Goal: Communication & Community: Answer question/provide support

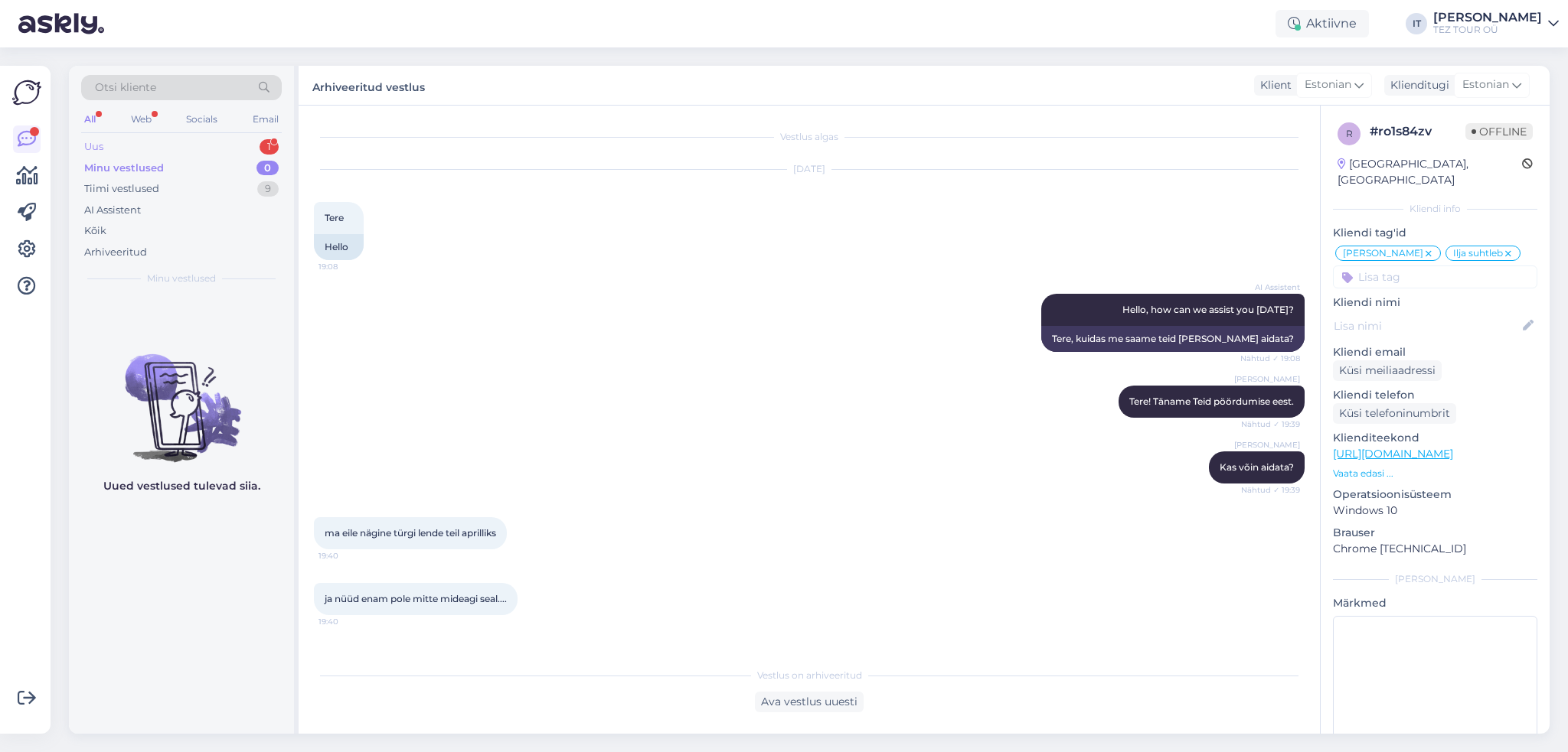
scroll to position [2676, 0]
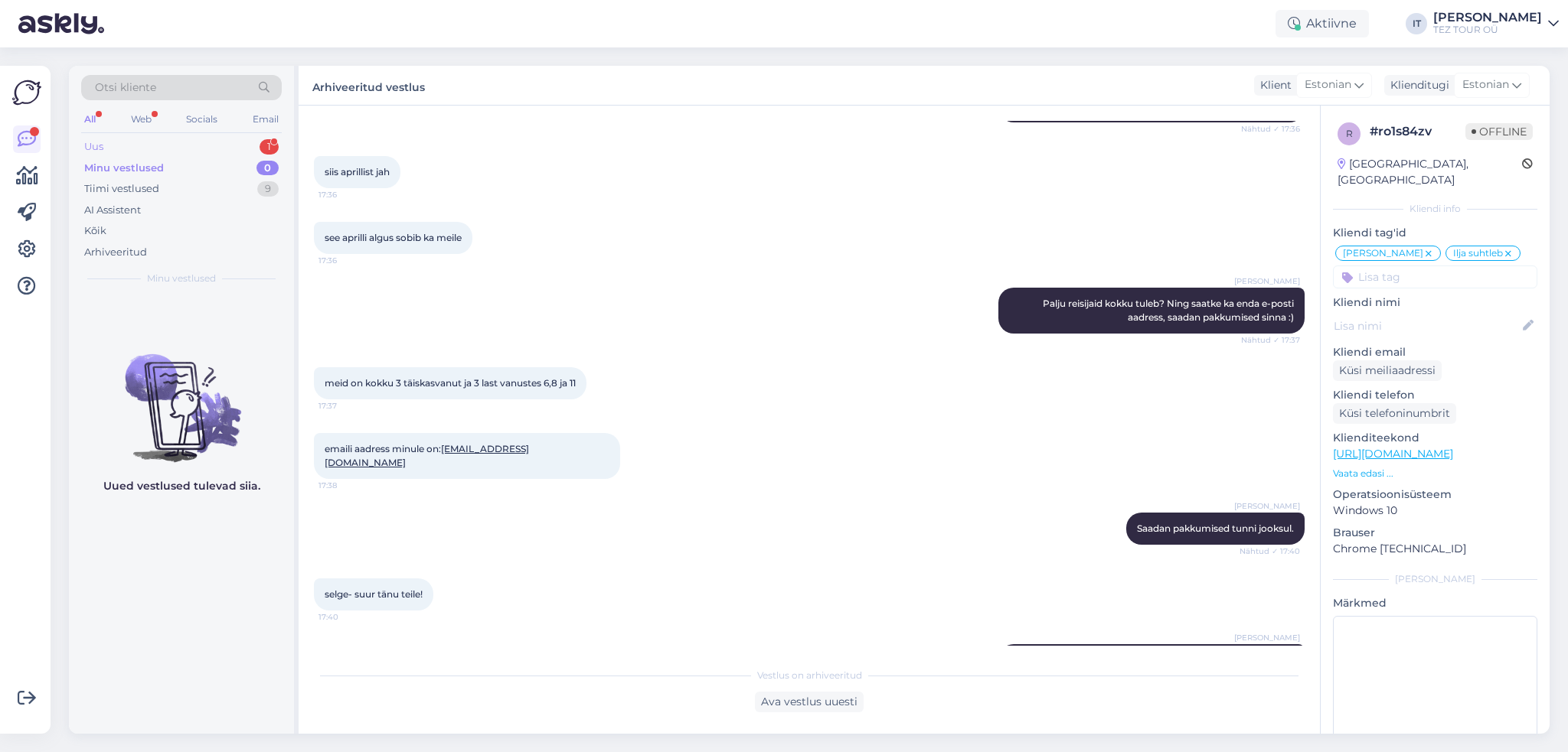
click at [256, 140] on div "Uus 1" at bounding box center [181, 146] width 200 height 21
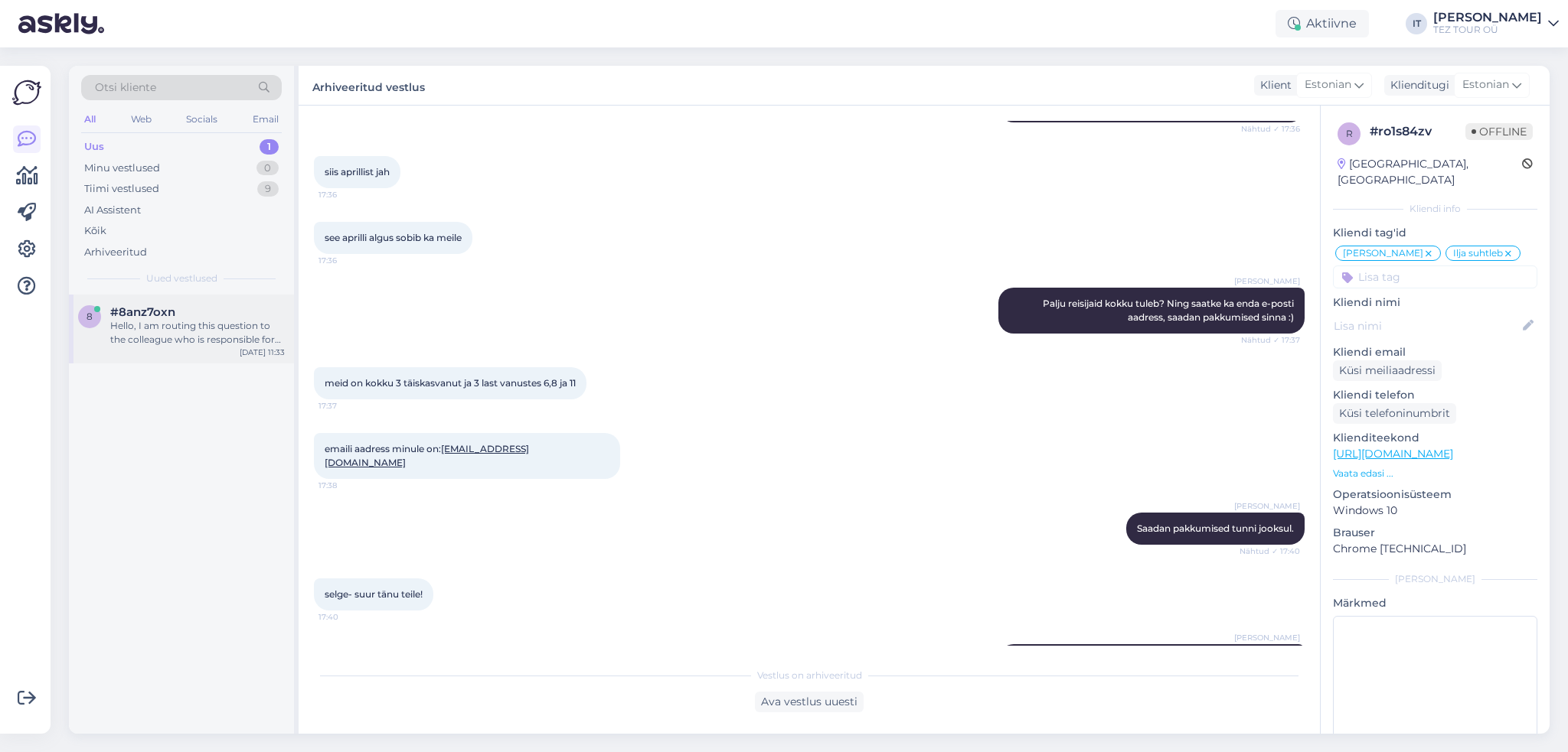
click at [221, 336] on div "Hello, I am routing this question to the colleague who is responsible for this …" at bounding box center [196, 332] width 174 height 28
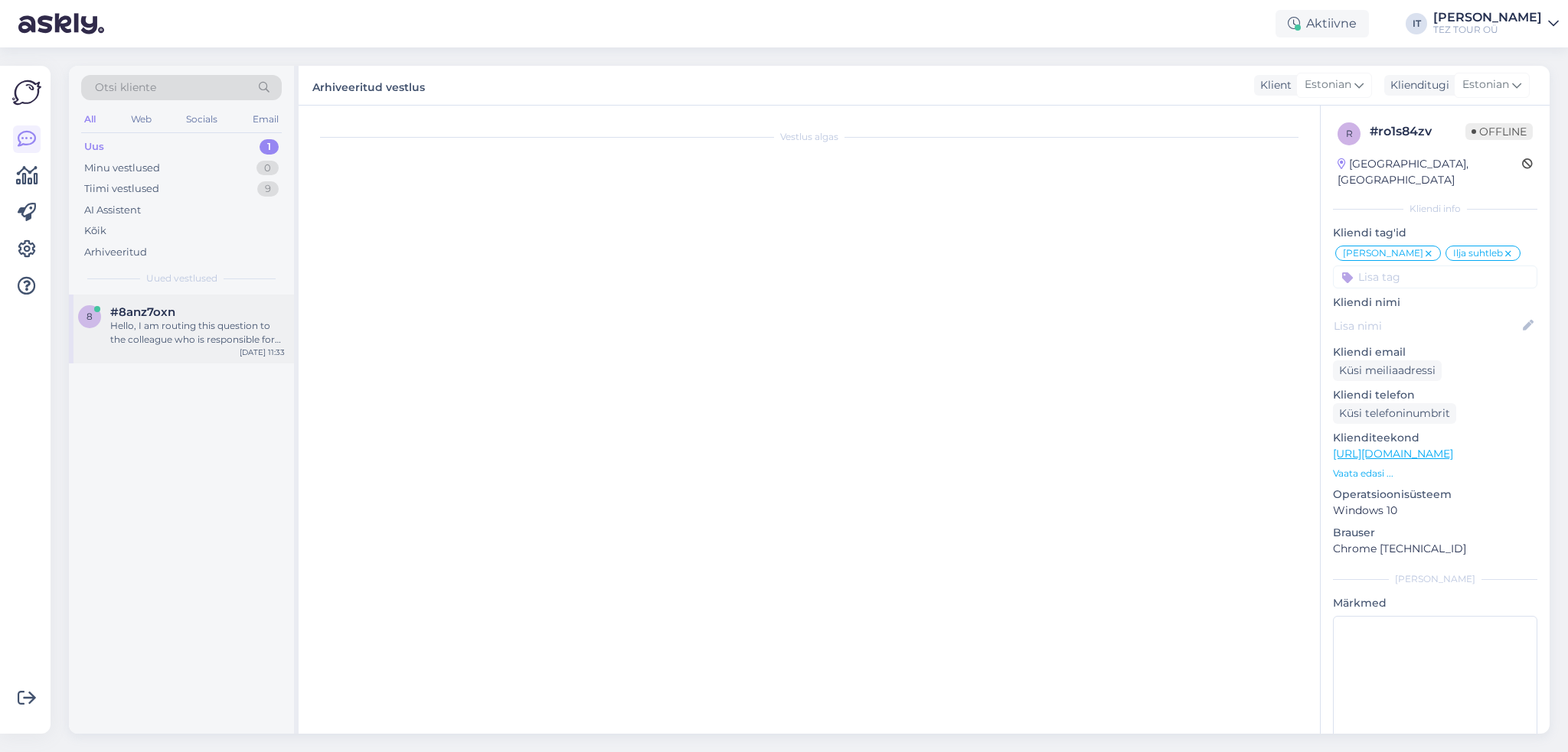
scroll to position [0, 0]
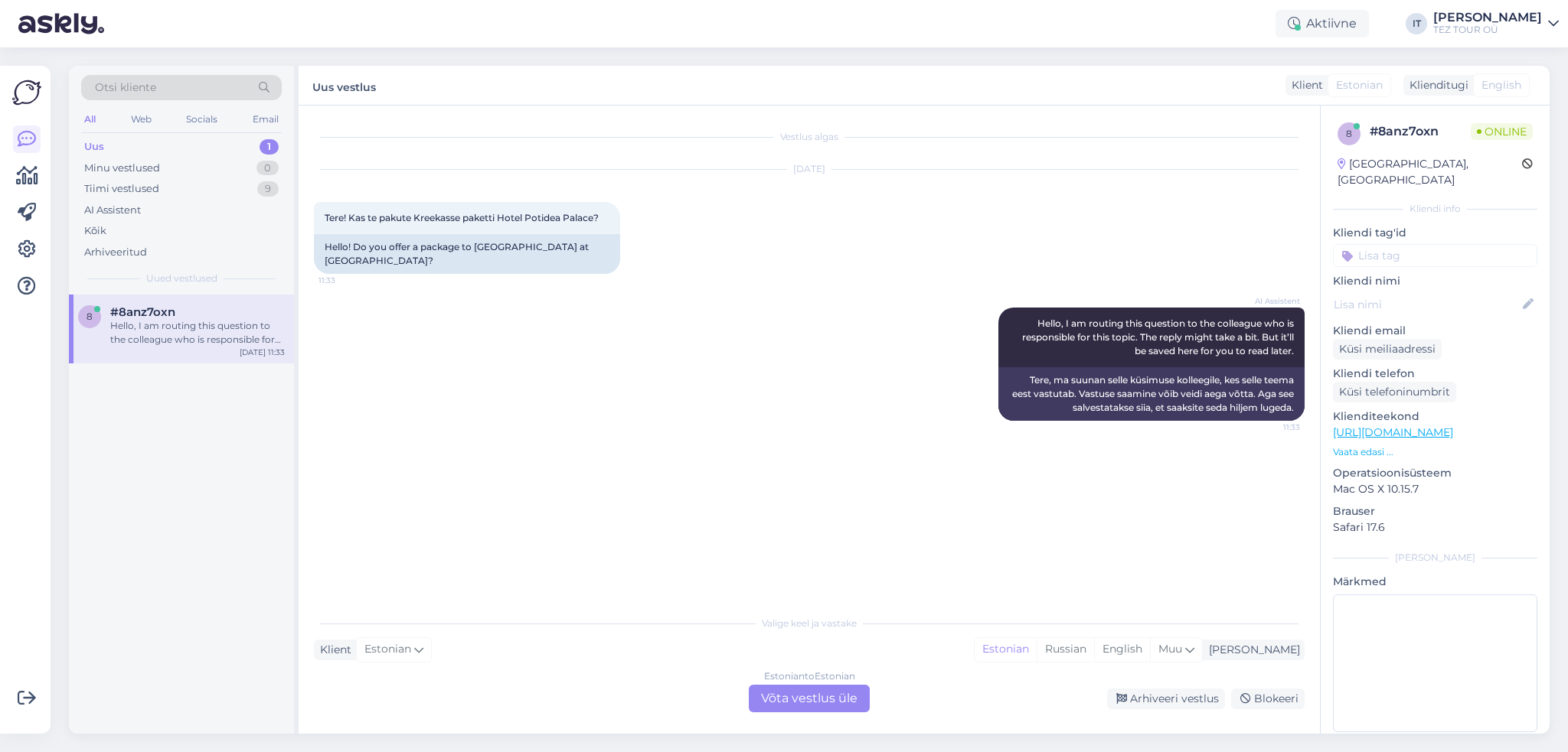
click at [786, 684] on div "Valige [PERSON_NAME] vastake Klient Estonian Mina Estonian Russian English Muu …" at bounding box center [809, 660] width 991 height 105
click at [804, 694] on div "Estonian to Estonian Võta vestlus üle" at bounding box center [809, 698] width 121 height 28
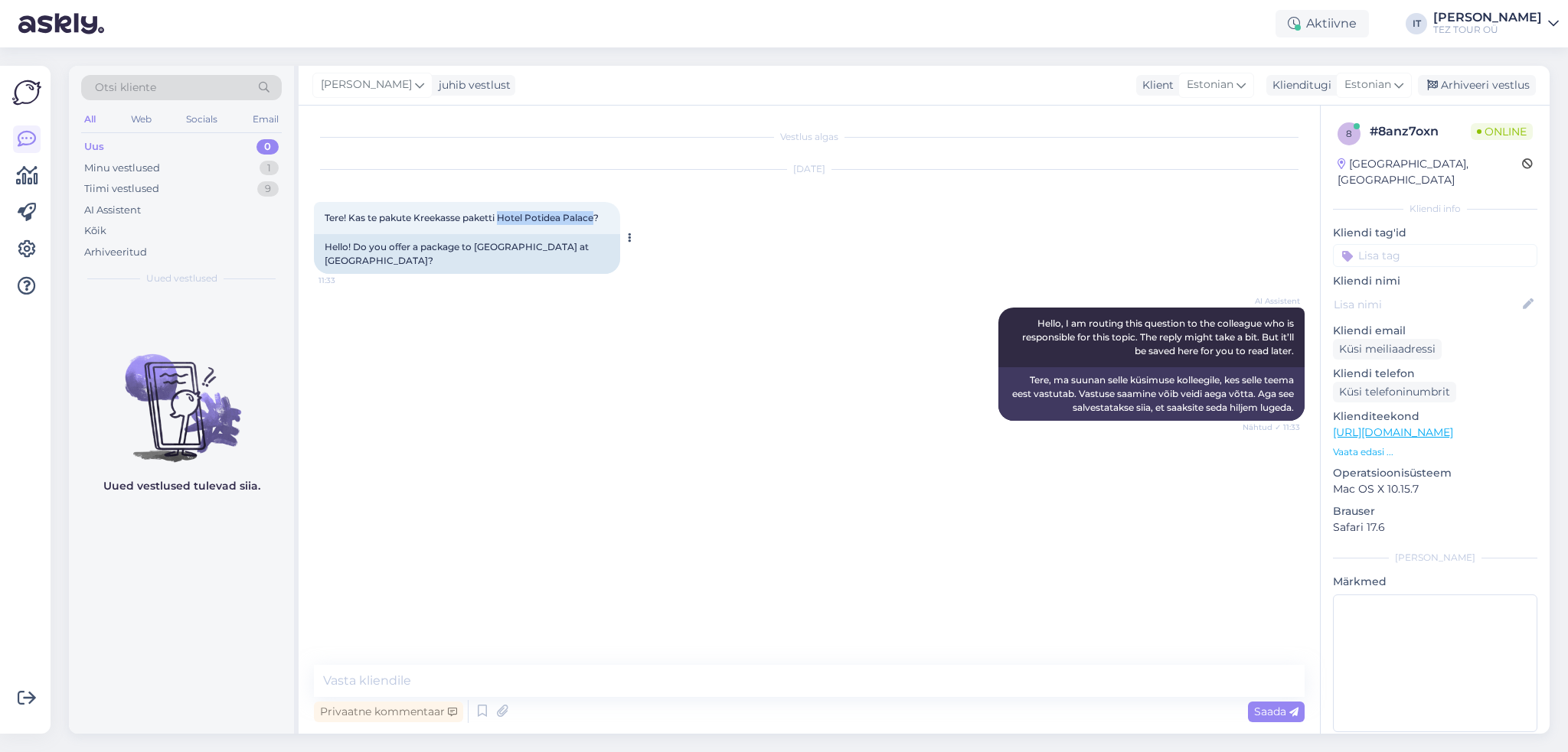
drag, startPoint x: 500, startPoint y: 215, endPoint x: 597, endPoint y: 220, distance: 97.1
click at [597, 220] on span "Tere! Kas te pakute Kreekasse paketti Hotel Potidea Palace?" at bounding box center [461, 218] width 274 height 12
copy span "Hotel [GEOGRAPHIC_DATA]"
click at [545, 670] on textarea at bounding box center [809, 681] width 991 height 32
type textarea "Tere"
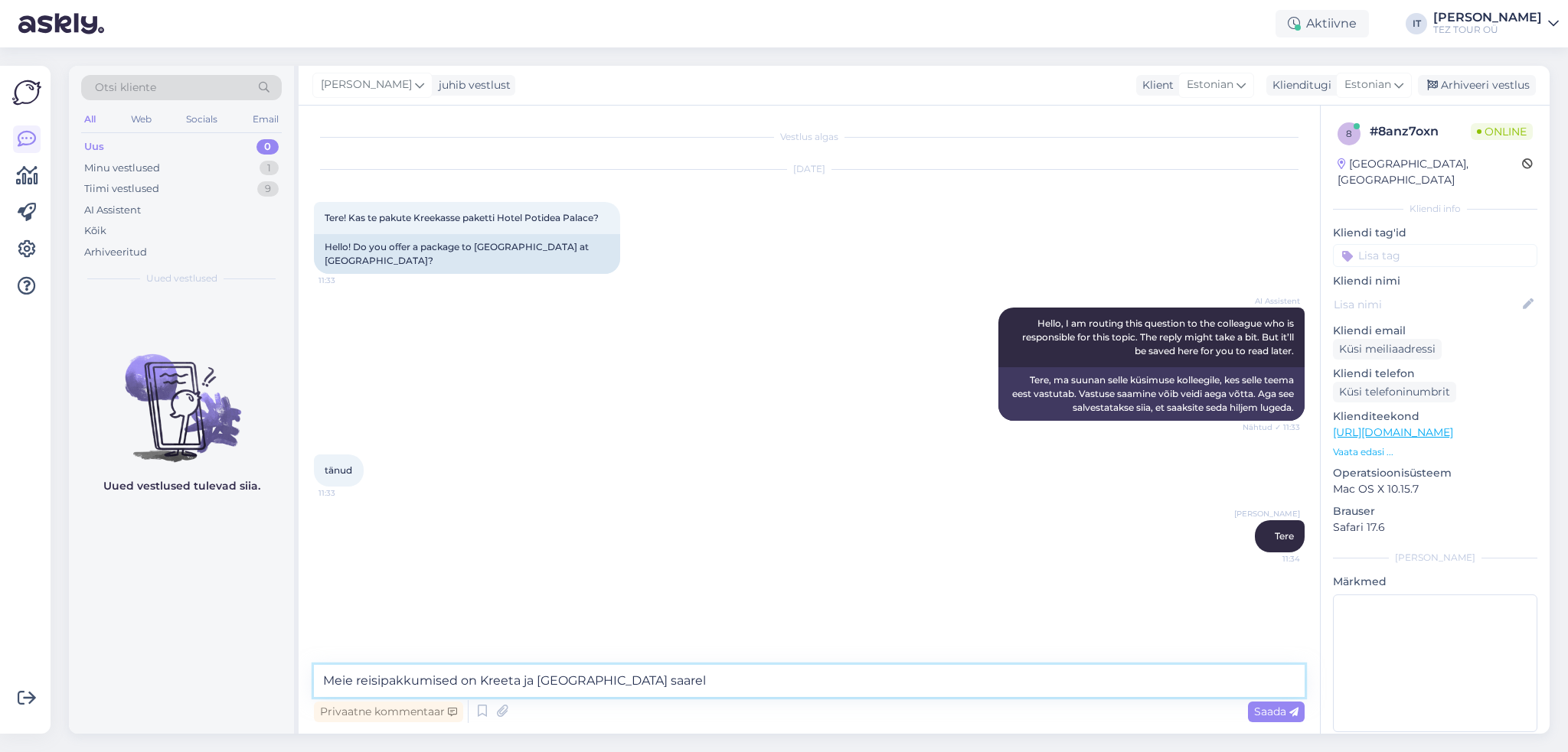
type textarea "Meie reisipakkumised on Kreeta ja [GEOGRAPHIC_DATA] saarele"
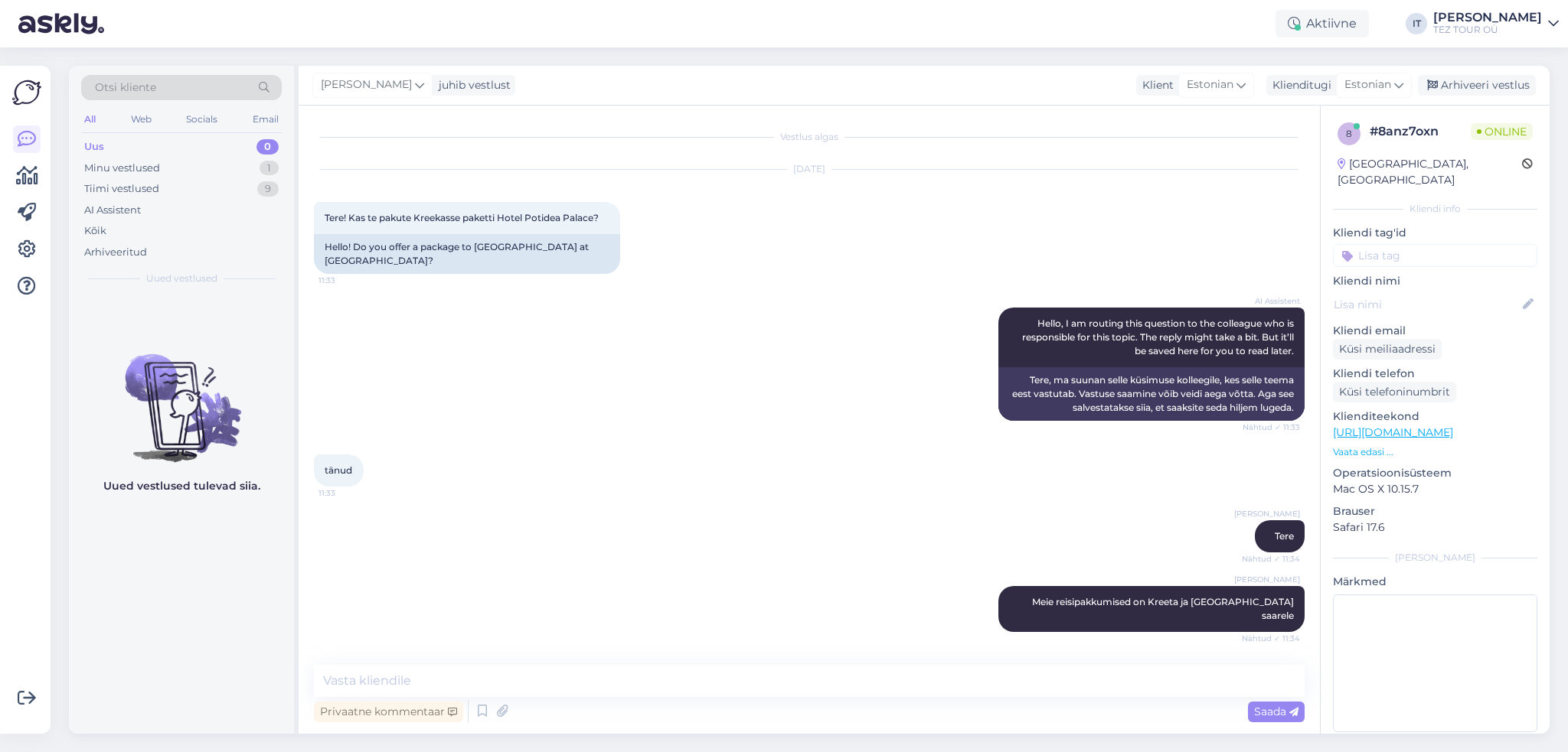
click at [1449, 245] on input at bounding box center [1435, 256] width 204 height 23
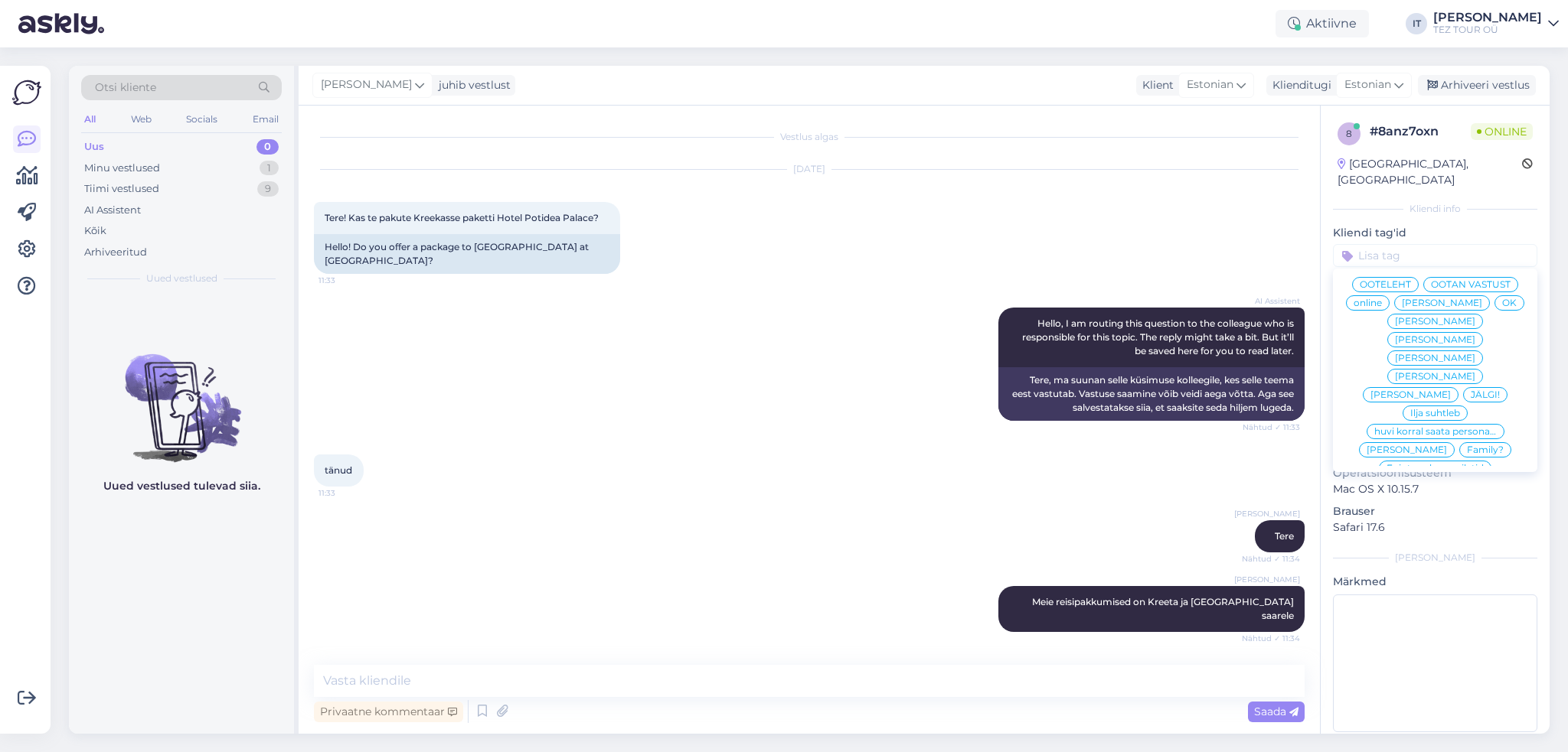
scroll to position [76, 0]
click at [1427, 385] on span "Ilja suhtleb" at bounding box center [1435, 385] width 50 height 10
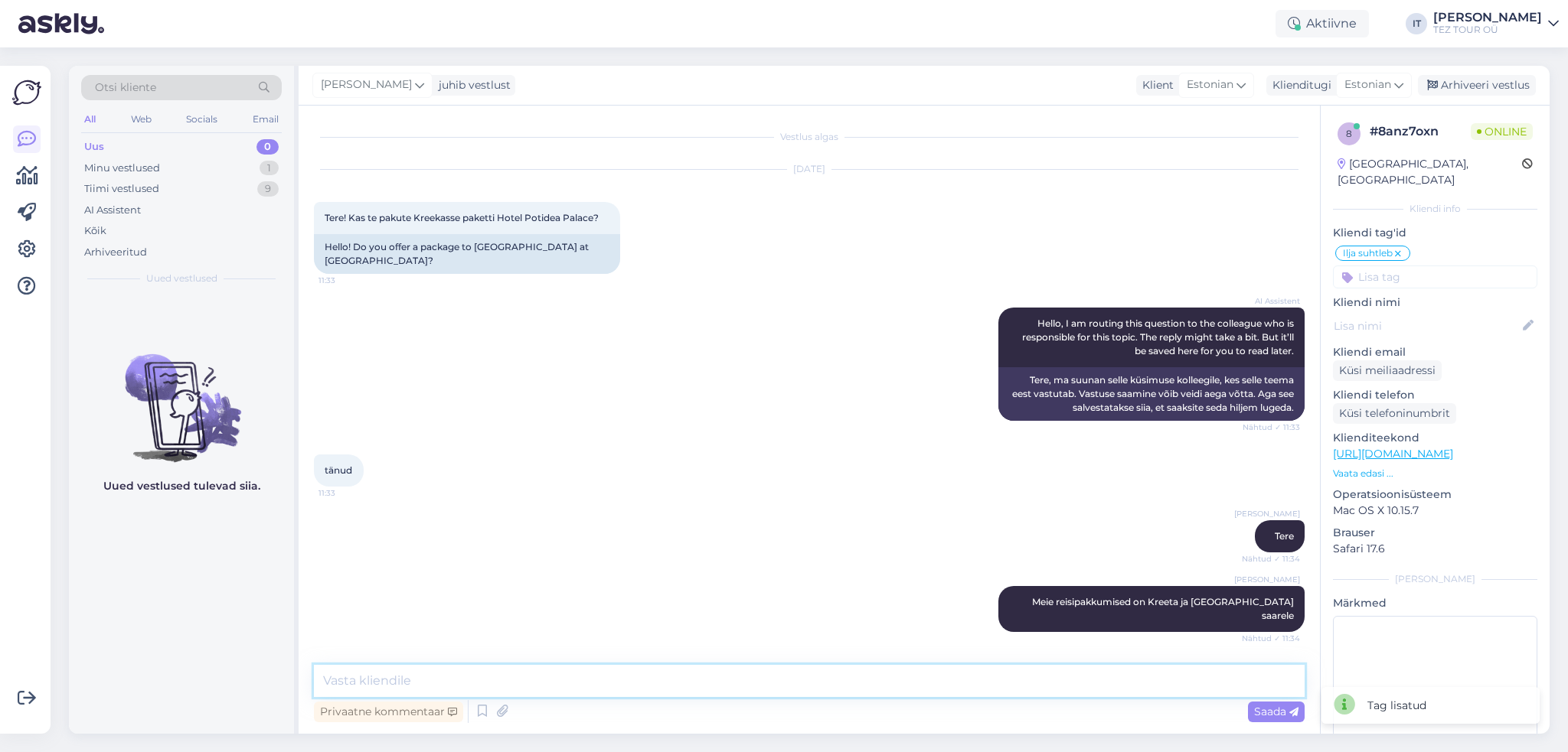
click at [659, 688] on textarea at bounding box center [809, 681] width 991 height 32
type textarea "M"
type textarea "Teiste Kreeka kuurortidele me hetkel reisipakkumisi ei paku"
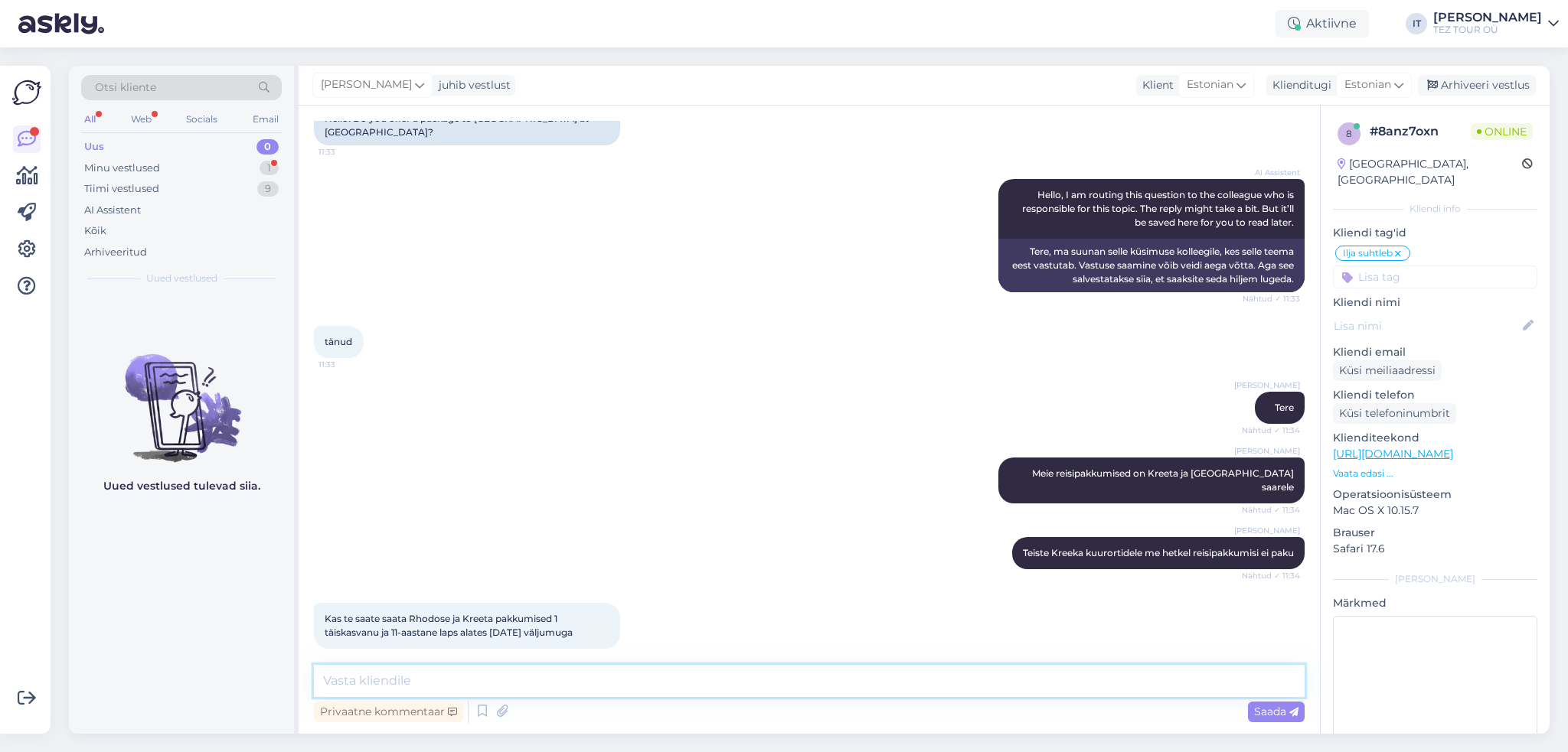
scroll to position [194, 0]
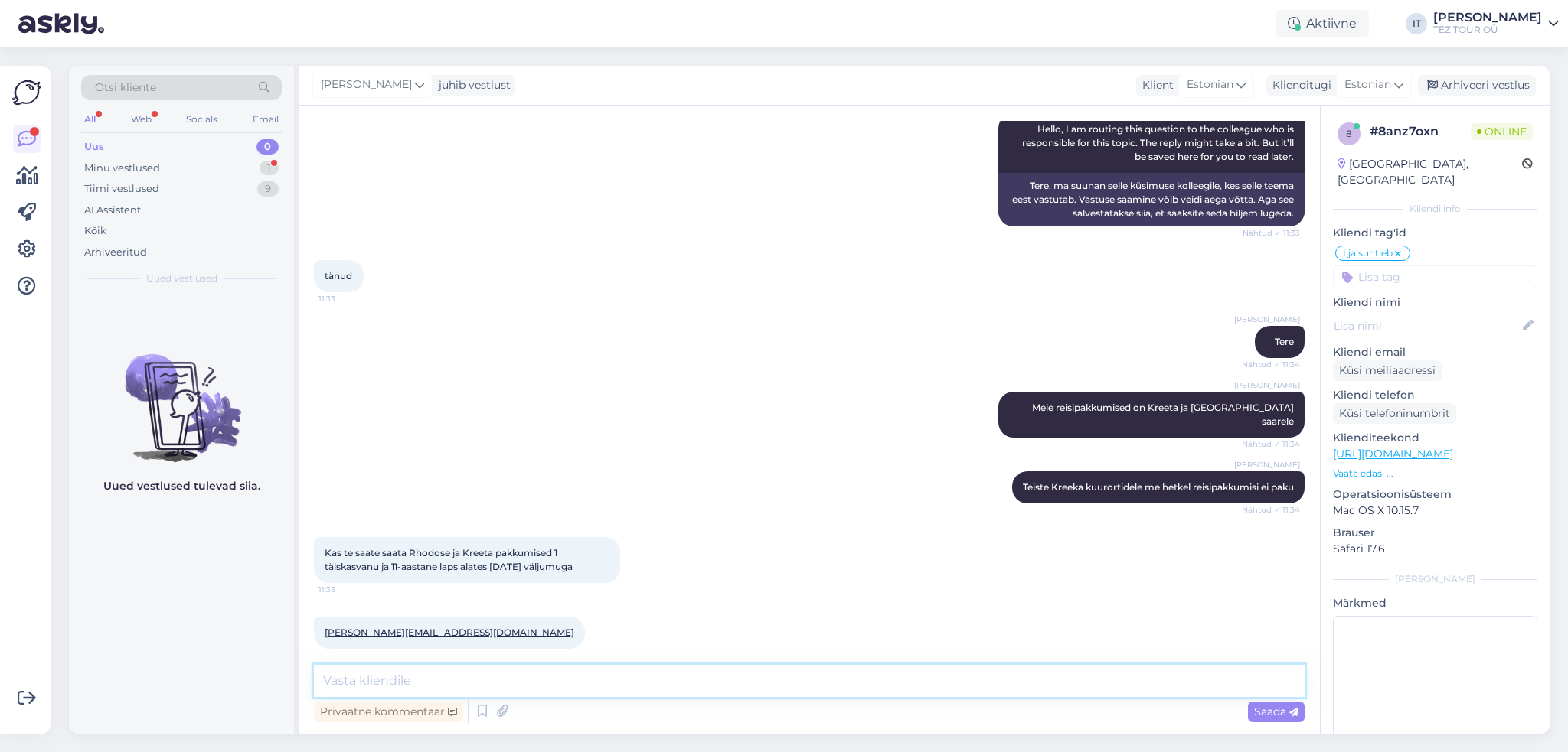
click at [638, 672] on textarea at bounding box center [809, 681] width 991 height 32
type textarea "Üks hetk, ma kohe kontrollin reiside saadavust"
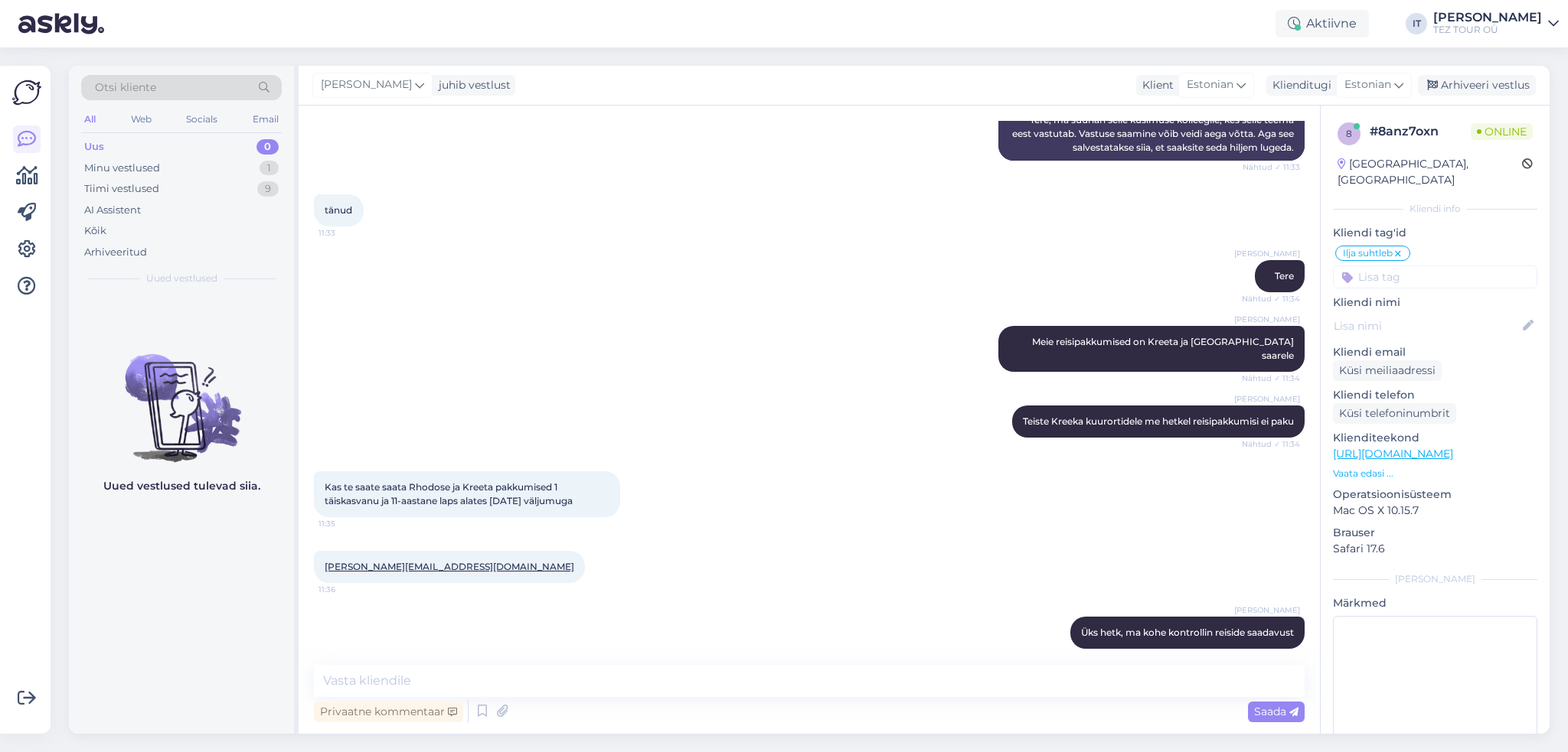
click at [575, 659] on div "Vestlus algas [DATE] Tere! Kas te pakute Kreekasse paketti Hotel Potidea Palace…" at bounding box center [809, 420] width 1021 height 629
click at [572, 678] on textarea at bounding box center [809, 681] width 991 height 32
type textarea "Jah, pakkumised on olemas väljalennuga 15.10"
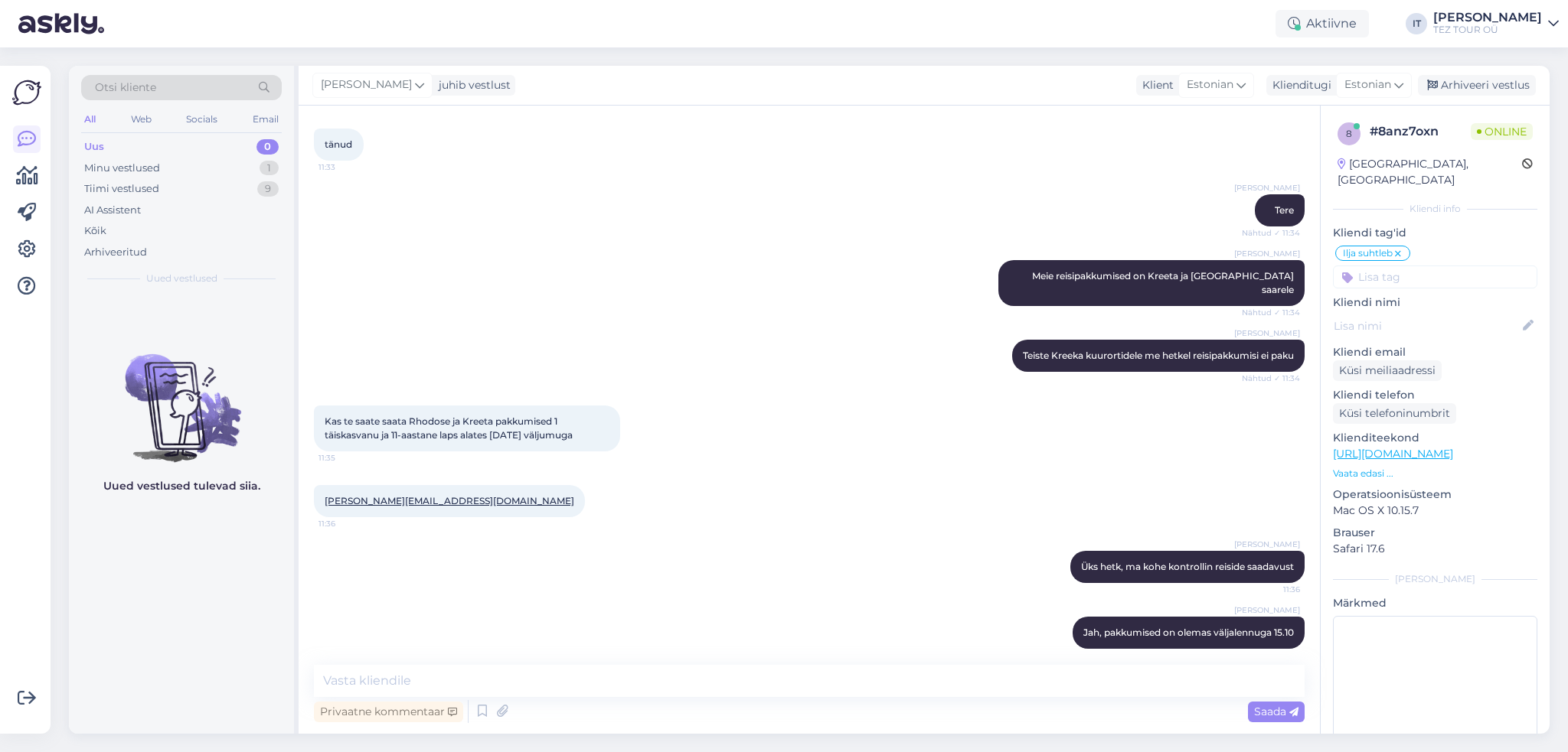
click at [563, 663] on div "Vestlus algas [DATE] Tere! Kas te pakute Kreekasse paketti Hotel Potidea Palace…" at bounding box center [809, 420] width 1021 height 629
click at [551, 677] on textarea at bounding box center [809, 681] width 991 height 32
type textarea "[PERSON_NAME] on alates 1050EUR/inimene, kas see sobiks?"
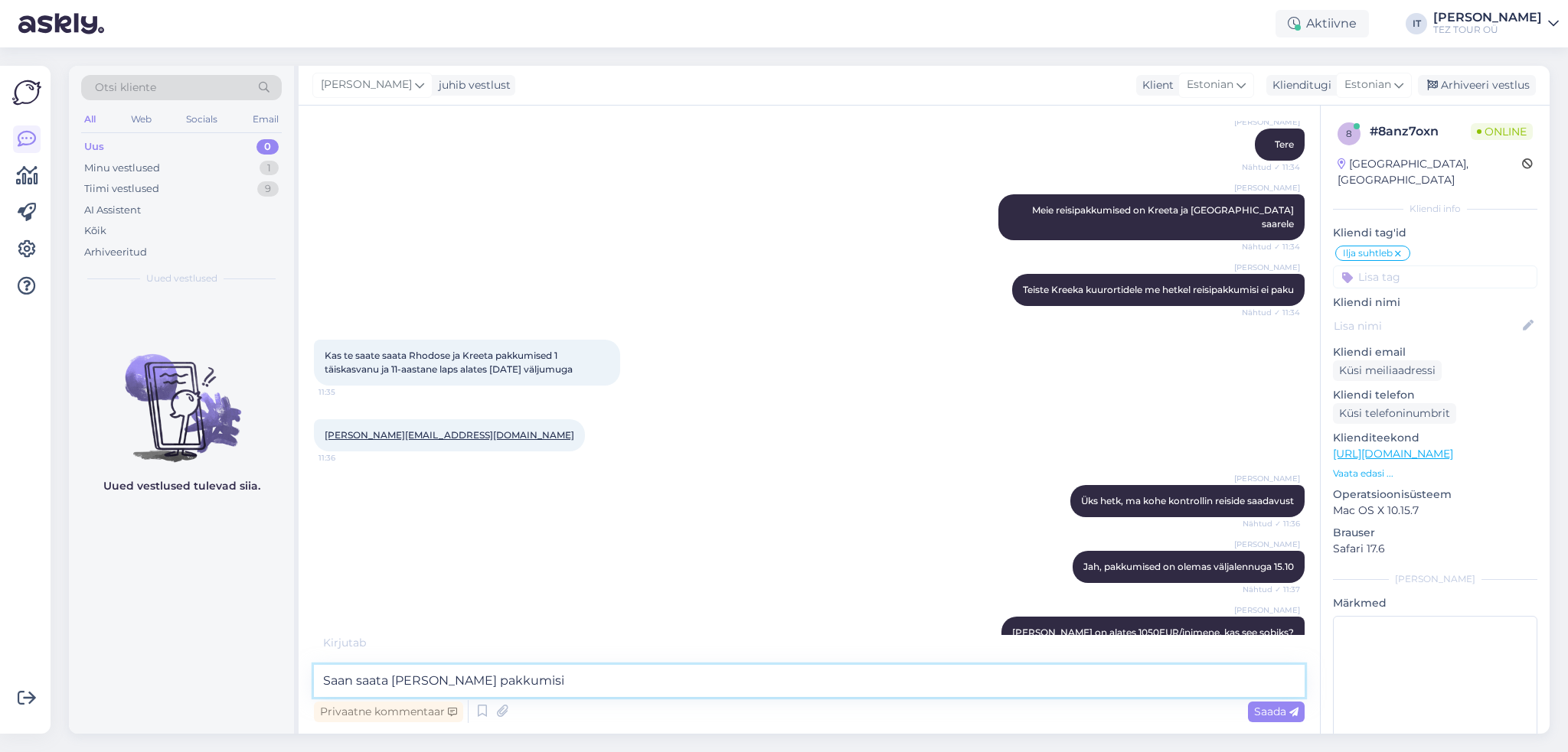
type textarea "Saan saata [PERSON_NAME] pakkumisi"
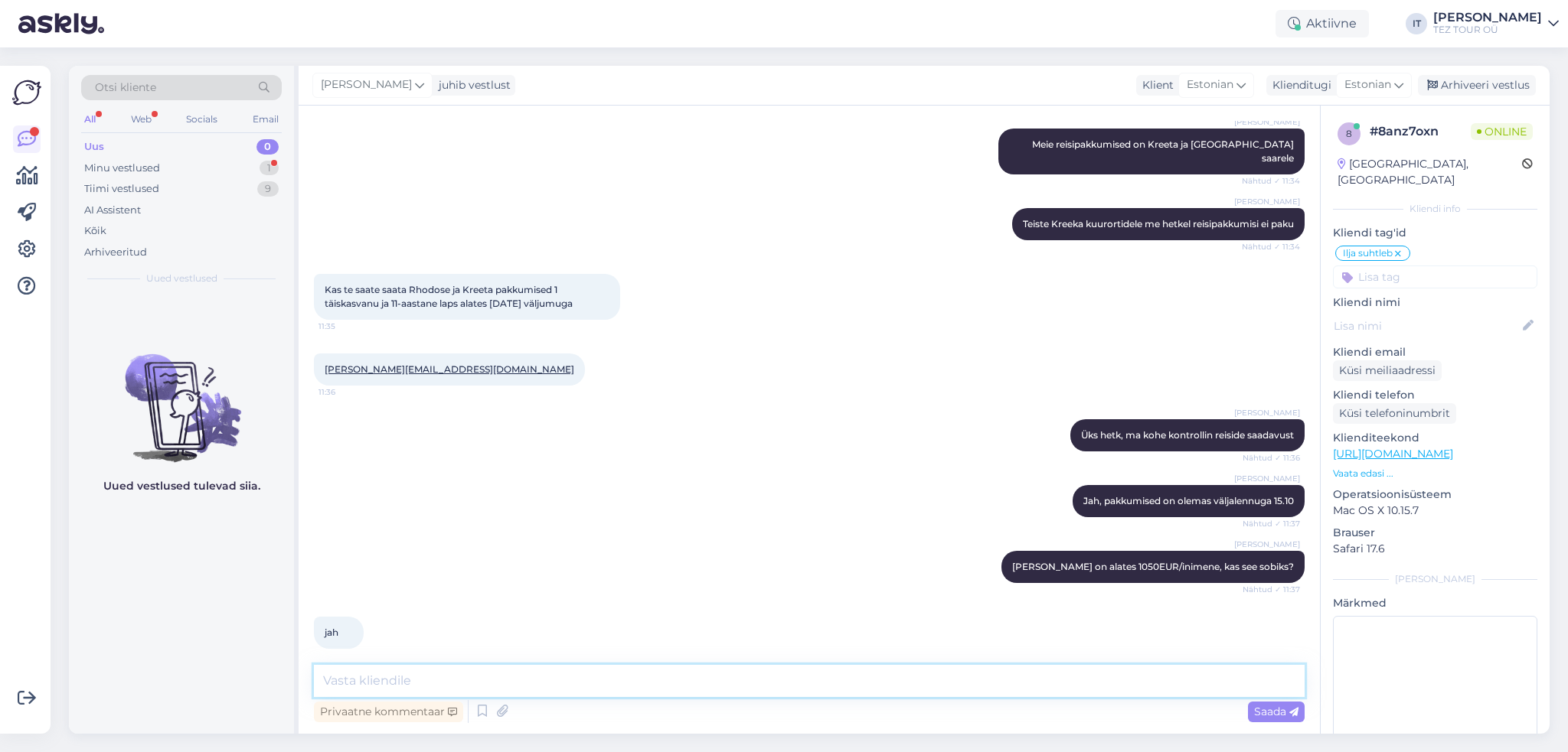
scroll to position [524, 0]
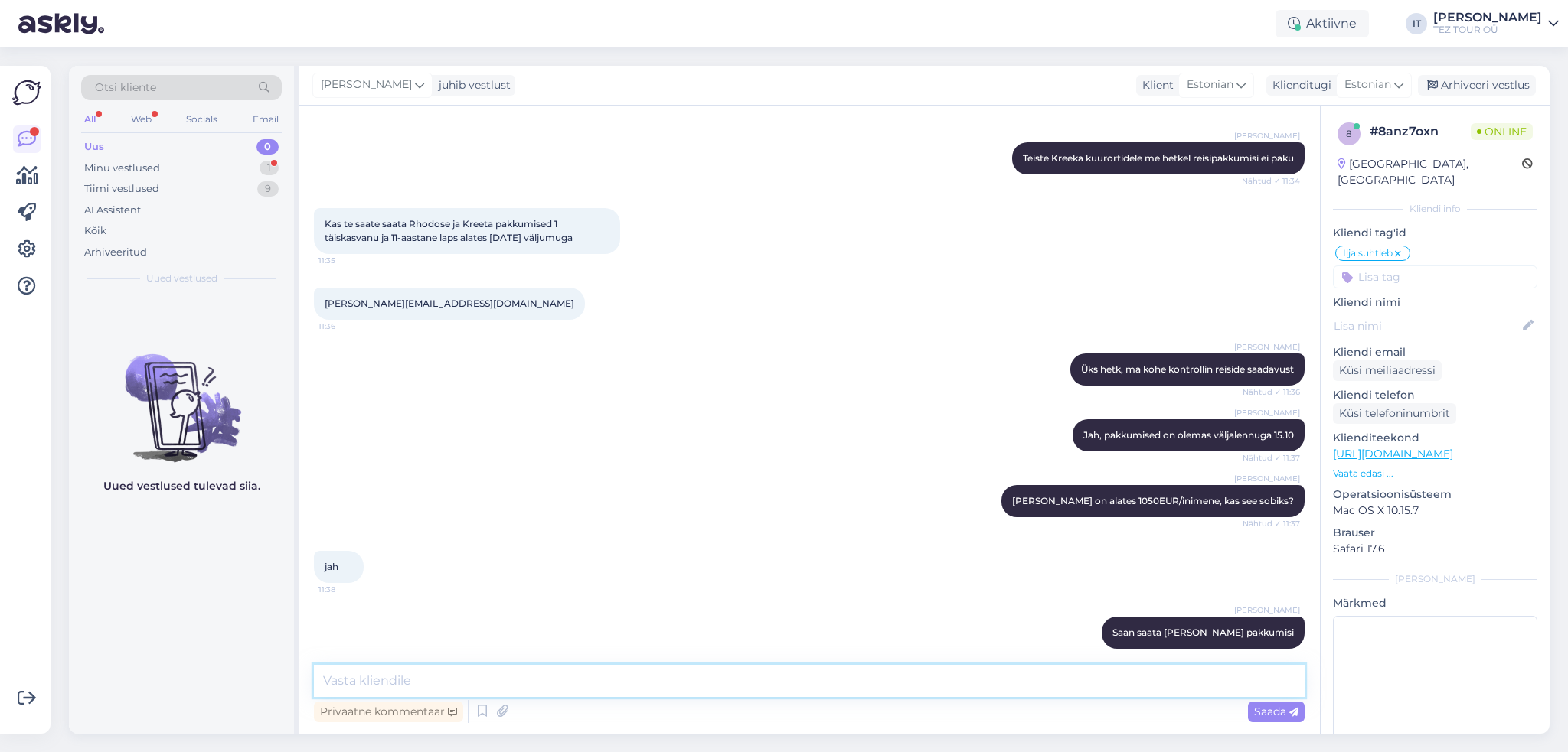
click at [506, 678] on textarea at bounding box center [809, 681] width 991 height 32
click at [505, 677] on textarea at bounding box center [809, 681] width 991 height 32
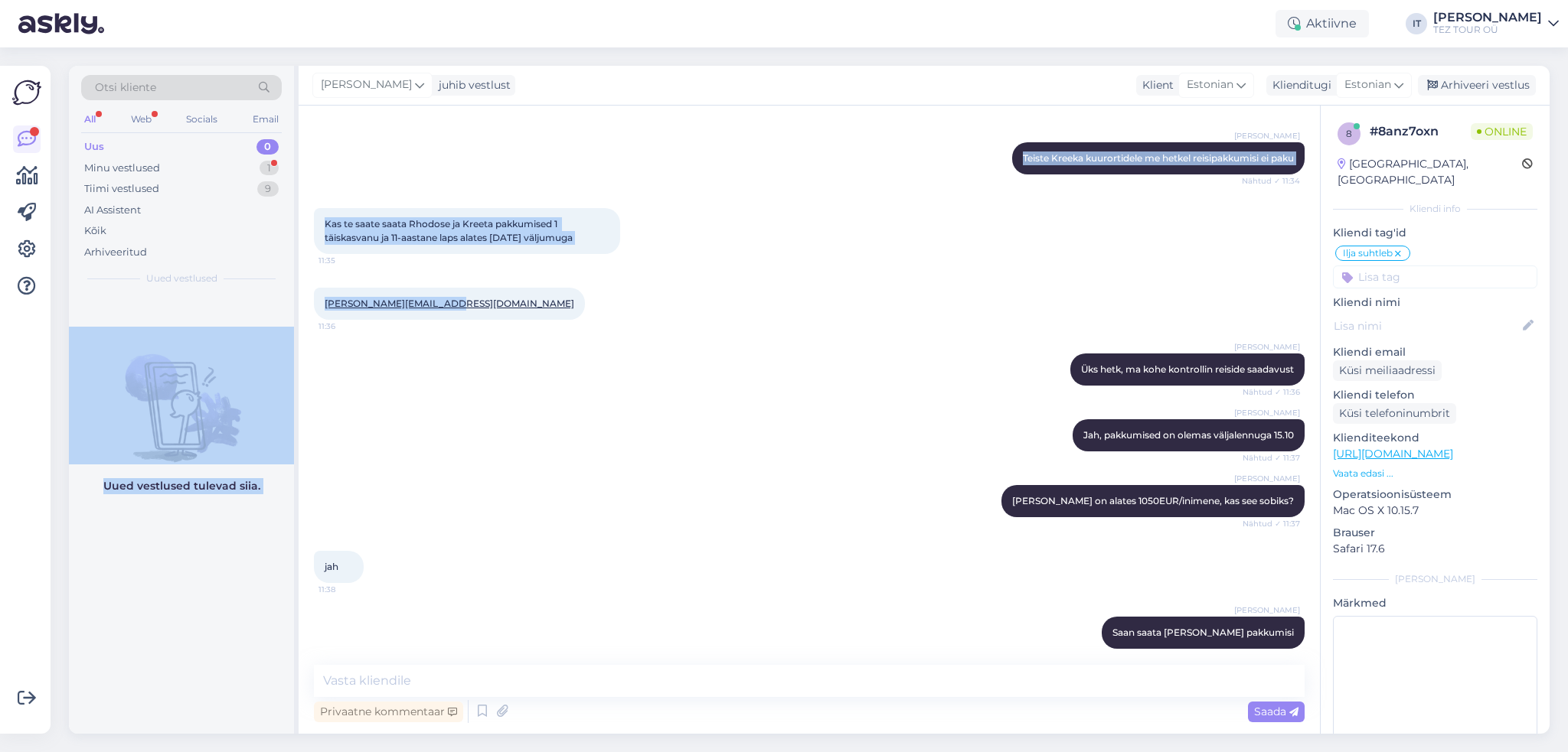
drag, startPoint x: 450, startPoint y: 291, endPoint x: 340, endPoint y: 280, distance: 110.5
click at [291, 283] on div "Otsi kliente All Web Socials Email Uus 0 Minu vestlused 1 Tiimi vestlused 9 AI …" at bounding box center [809, 400] width 1480 height 668
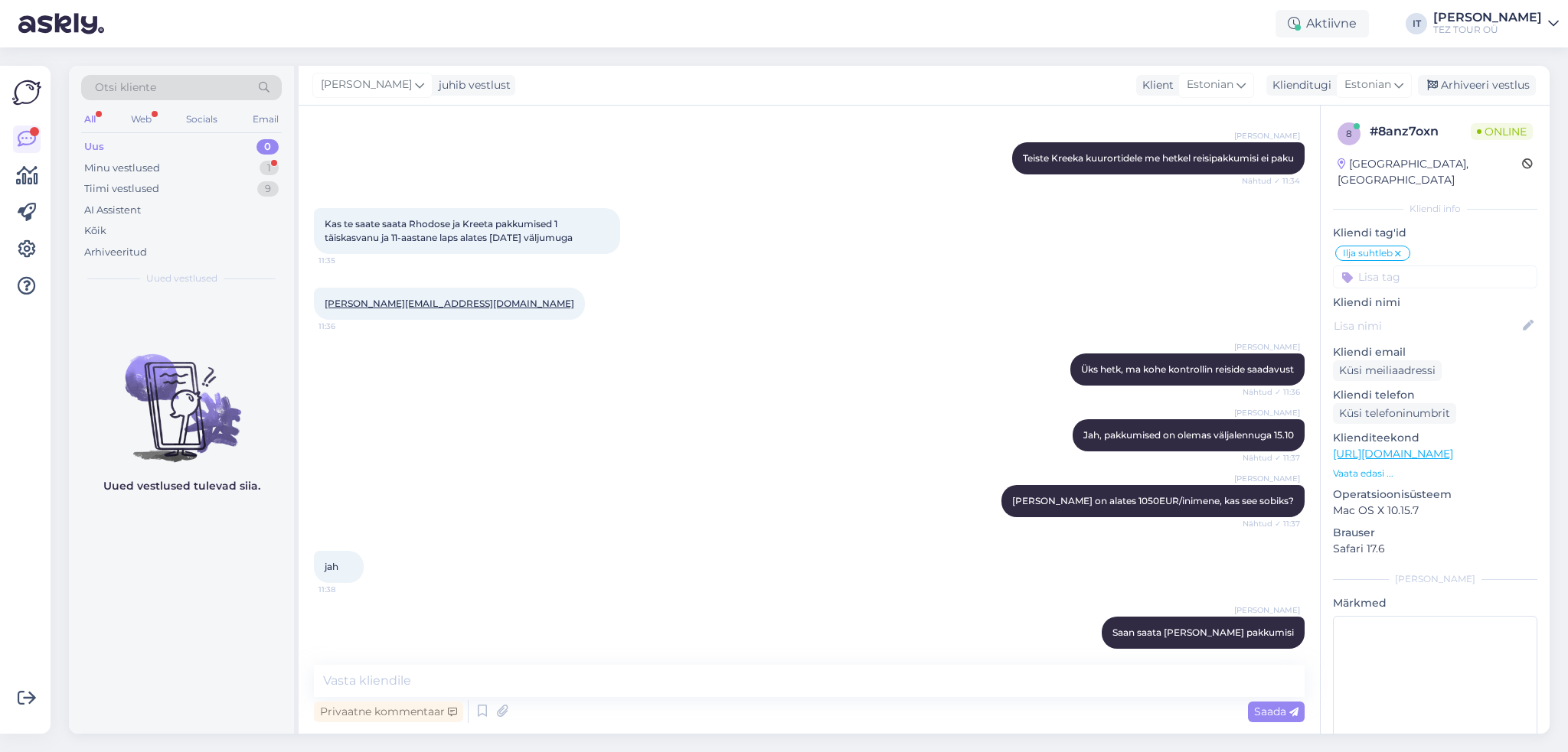
click at [612, 337] on div "[PERSON_NAME] Üks hetk, ma kohe kontrollin reiside saadavust Nähtud ✓ 11:36" at bounding box center [809, 370] width 991 height 65
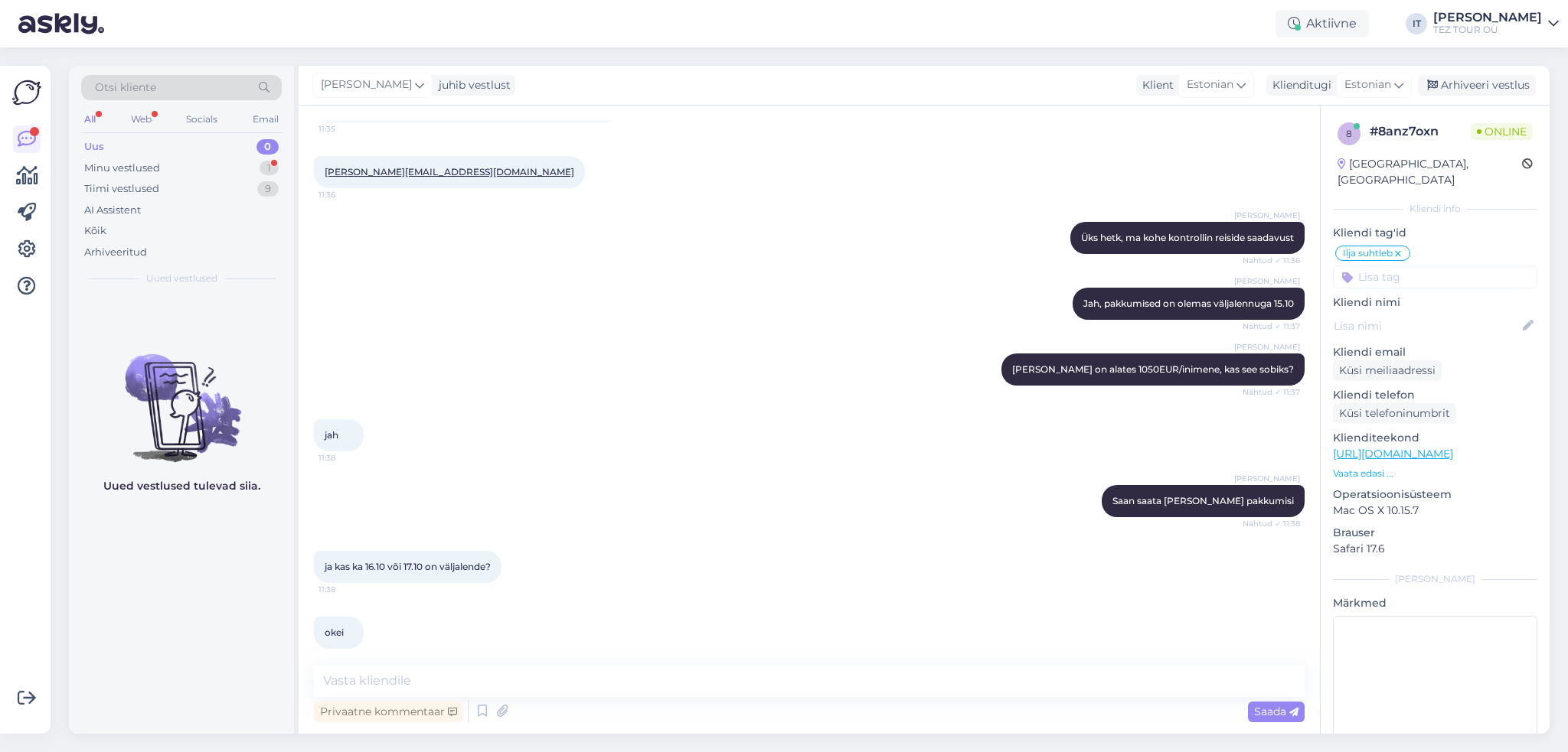
scroll to position [721, 0]
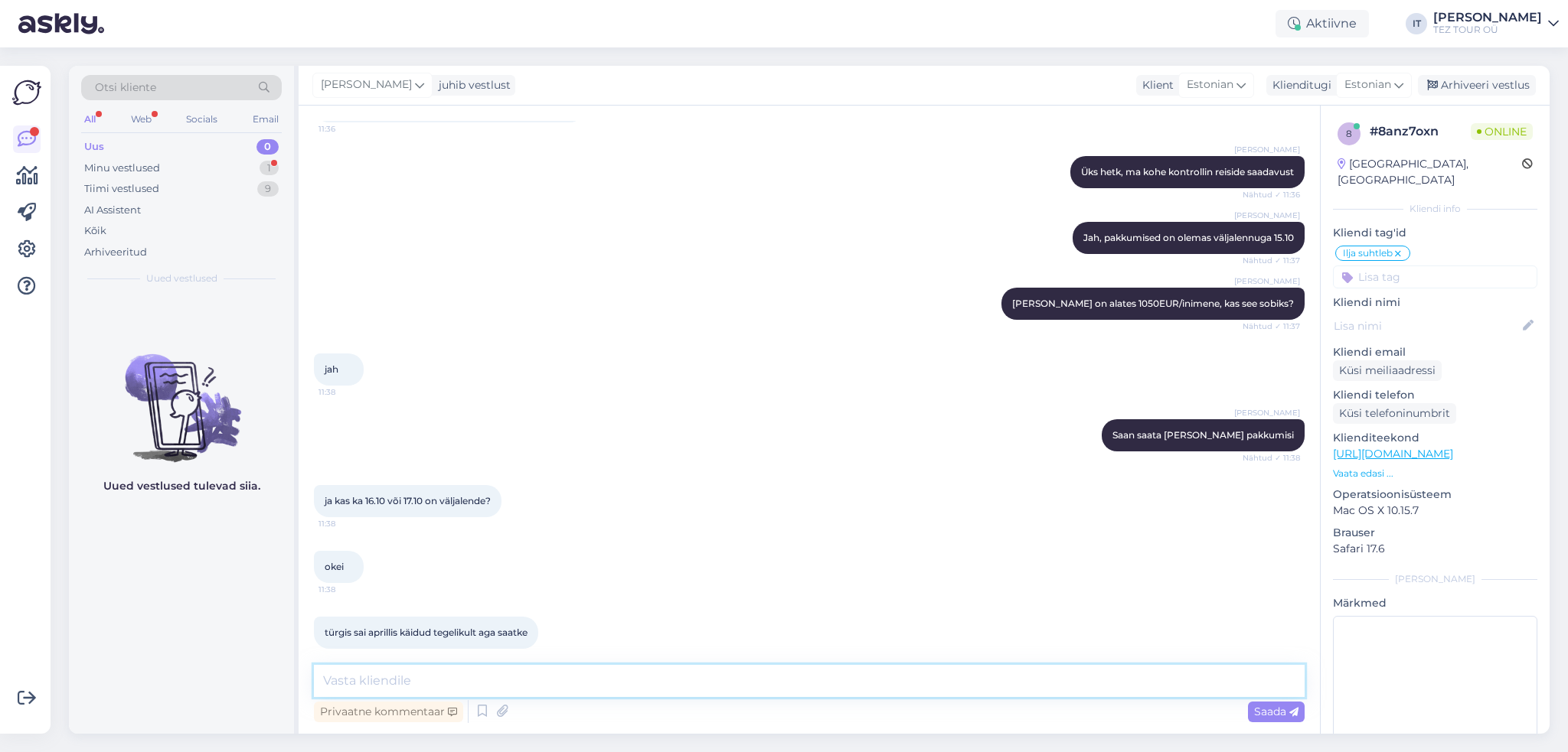
click at [528, 678] on textarea at bounding box center [809, 681] width 991 height 32
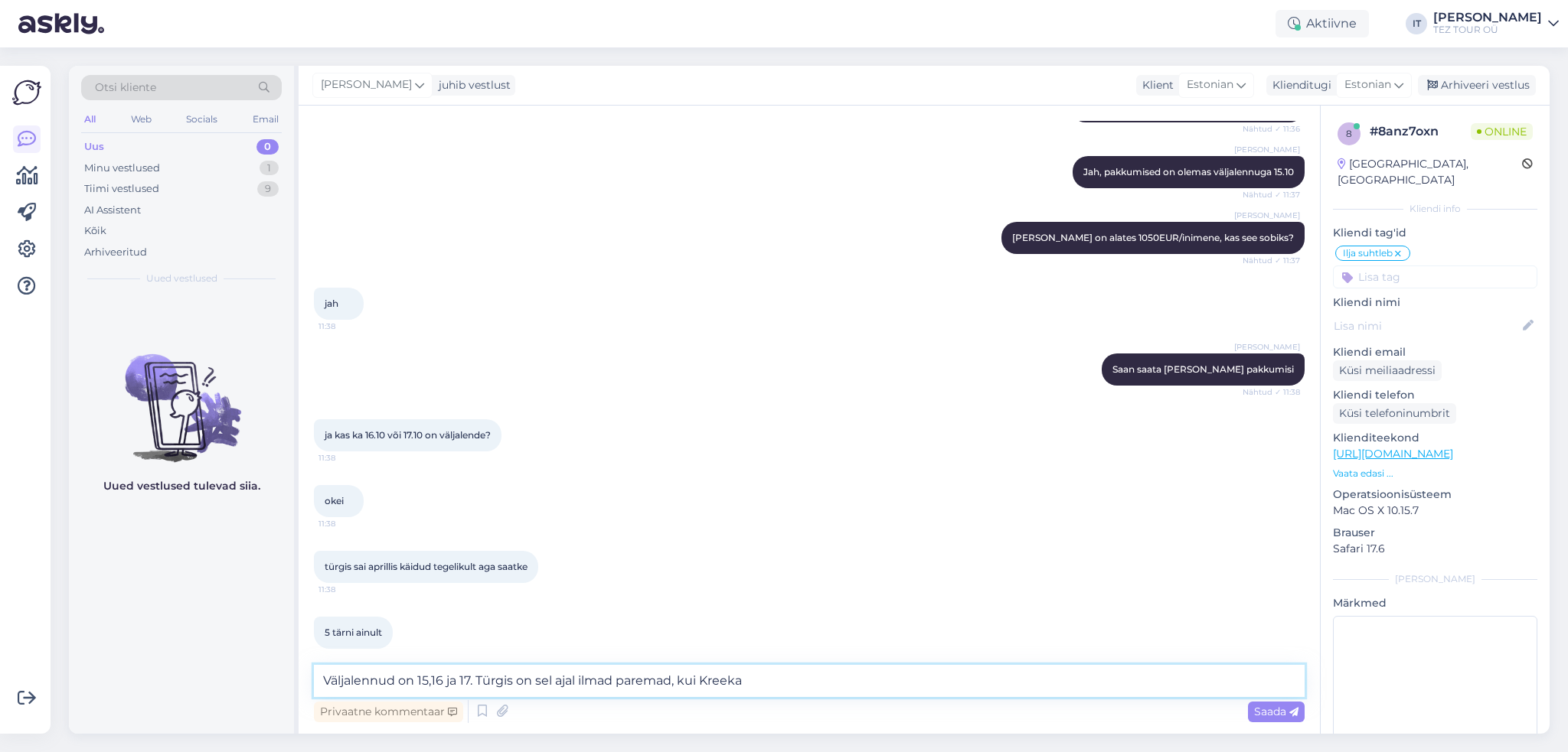
type textarea "Väljalennud on 15,16 ja 17. Türgis on sel ajal ilmad paremad, kui Kreekas"
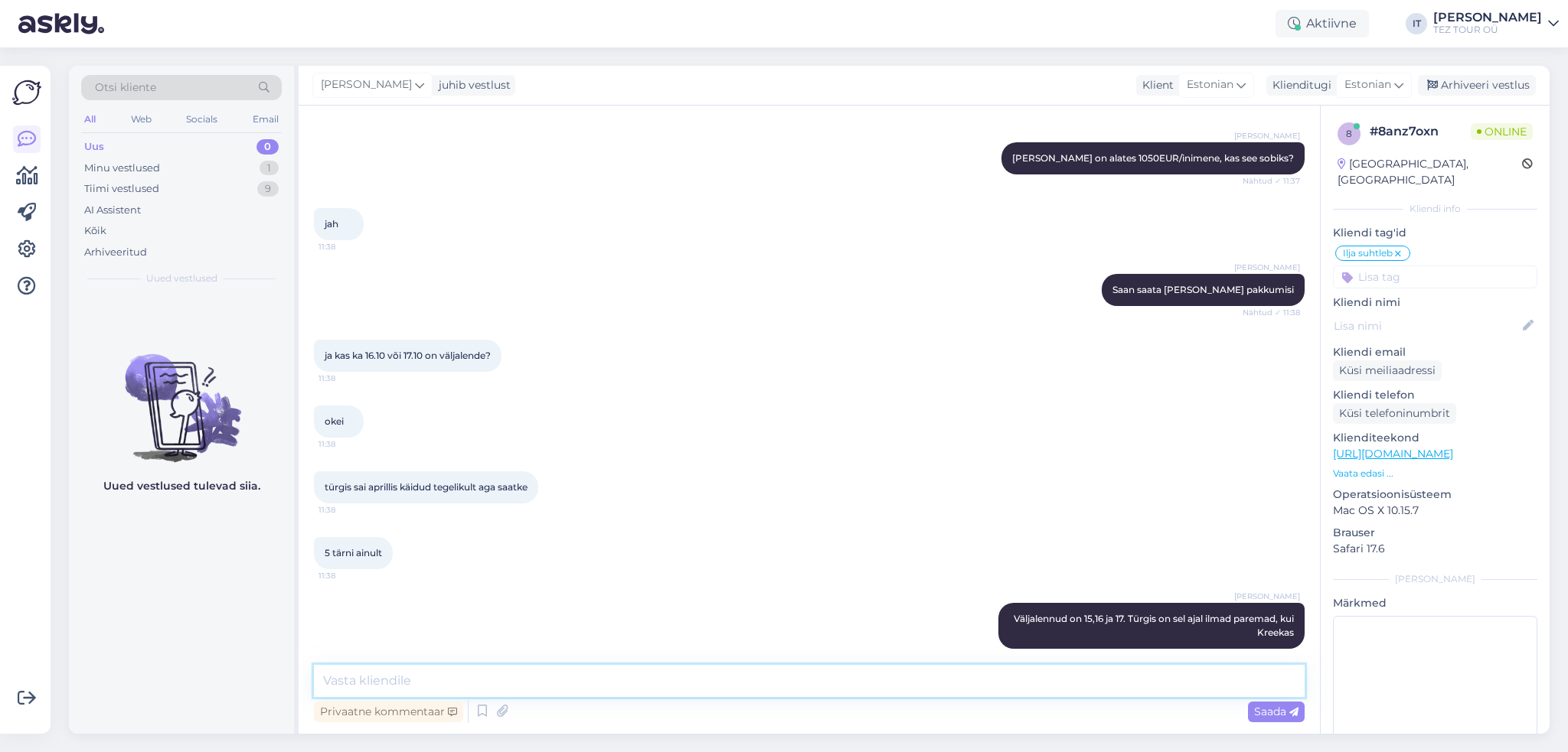
click at [633, 684] on textarea at bounding box center [809, 681] width 991 height 32
type textarea "Saadan nii Türgi, kui ka Kreeka pakkumisi siis :)"
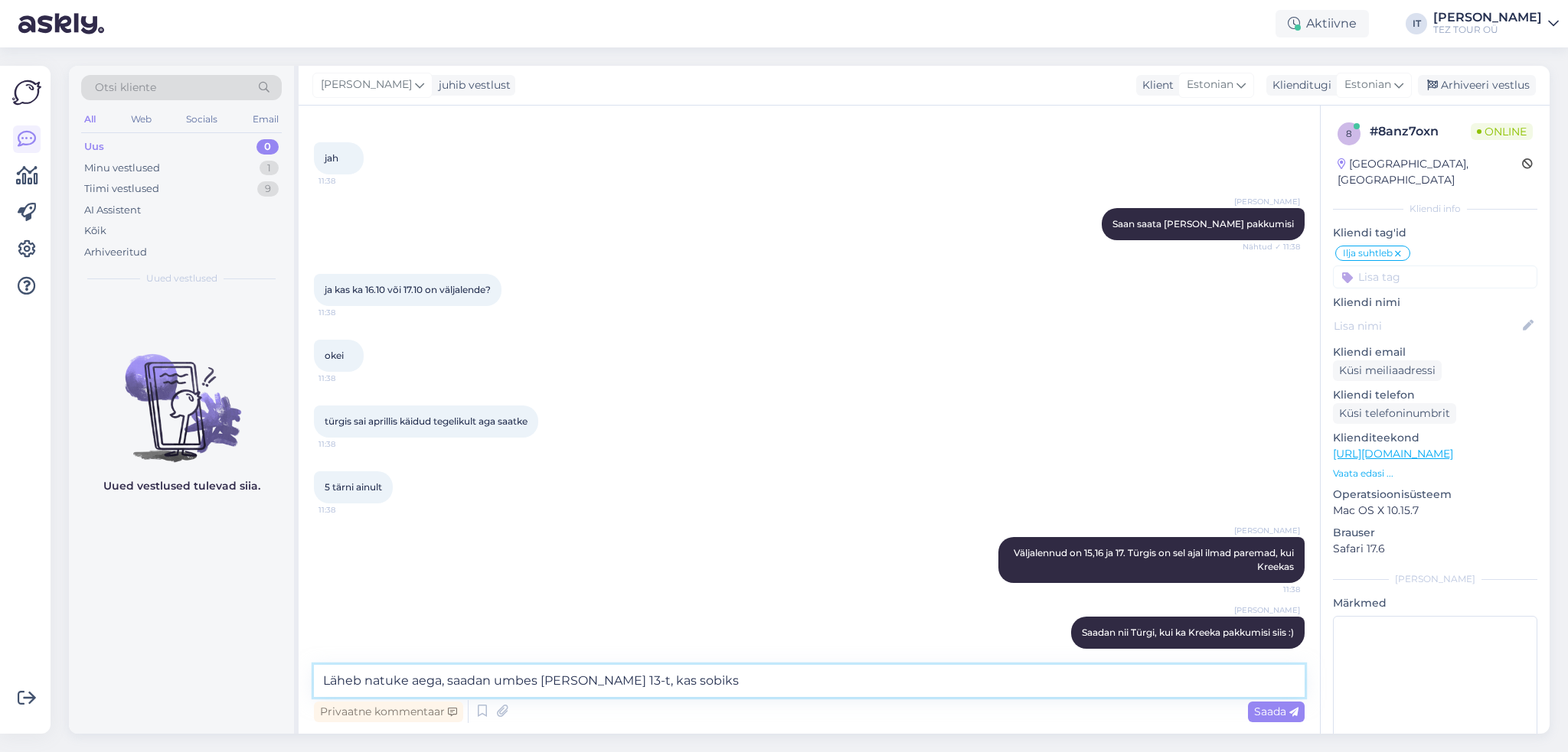
type textarea "Läheb natuke aega, saadan umbes [PERSON_NAME] 13-t, kas sobiks?"
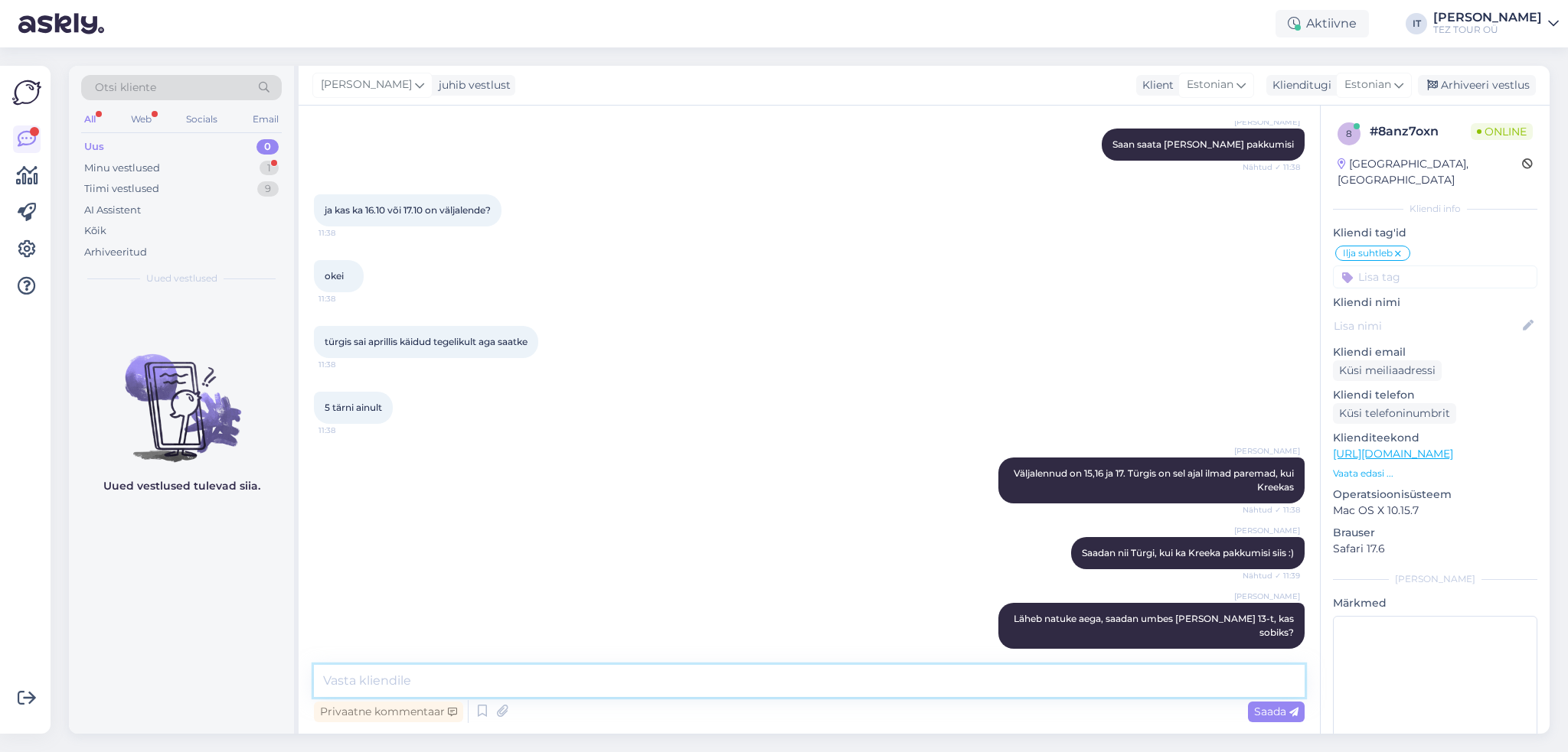
scroll to position [1077, 0]
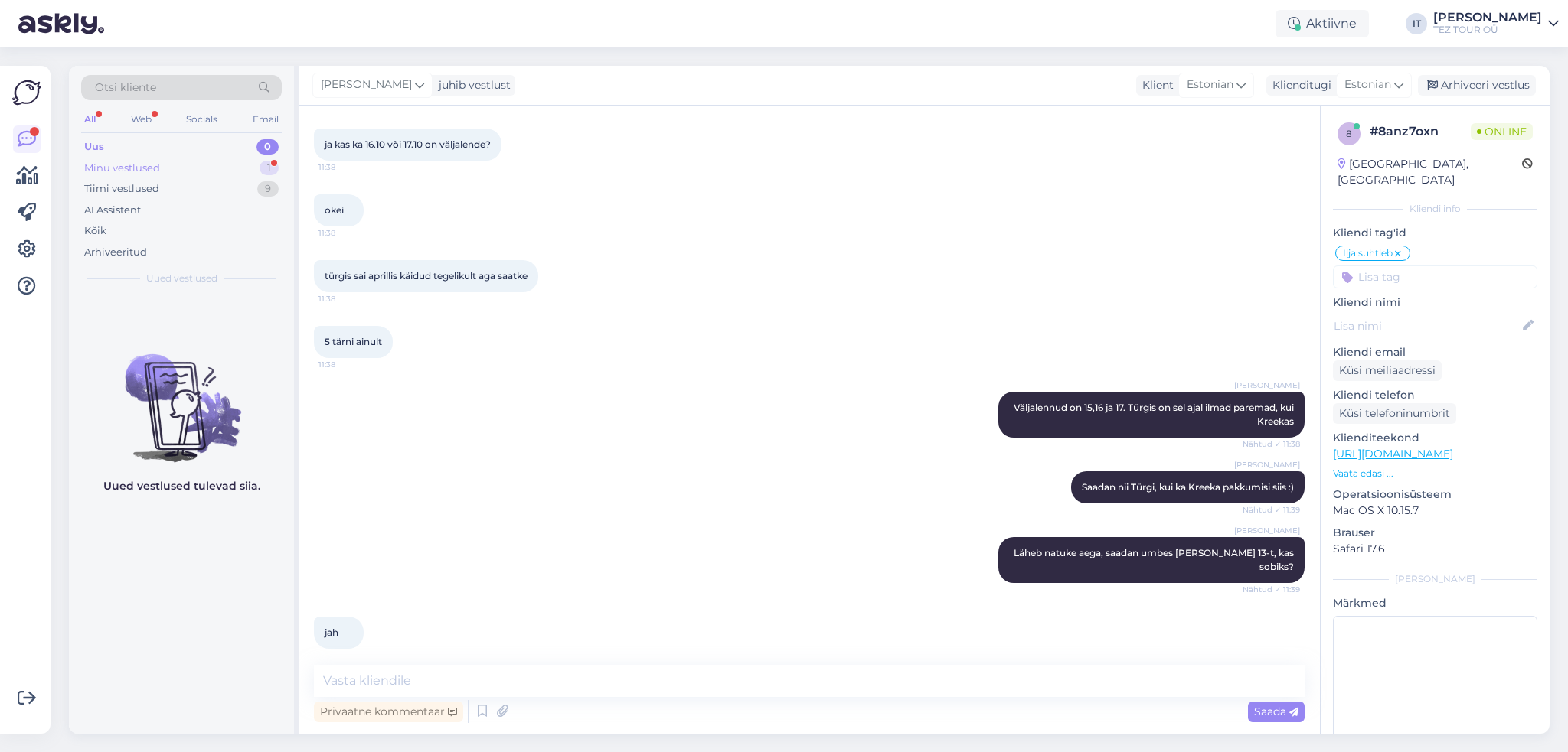
click at [241, 169] on div "Minu vestlused 1" at bounding box center [181, 169] width 200 height 21
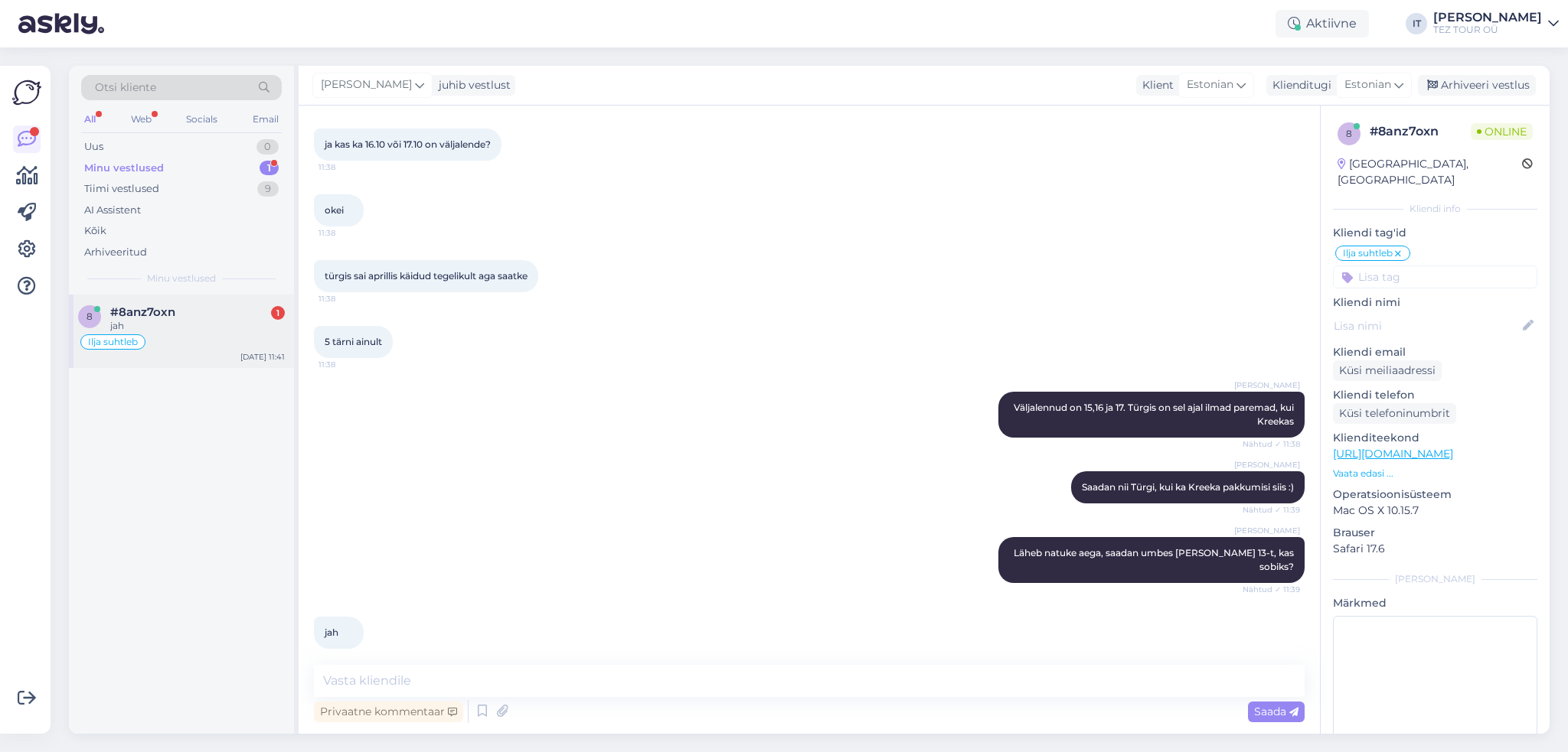
click at [211, 315] on div "#8anz7oxn 1" at bounding box center [196, 312] width 174 height 13
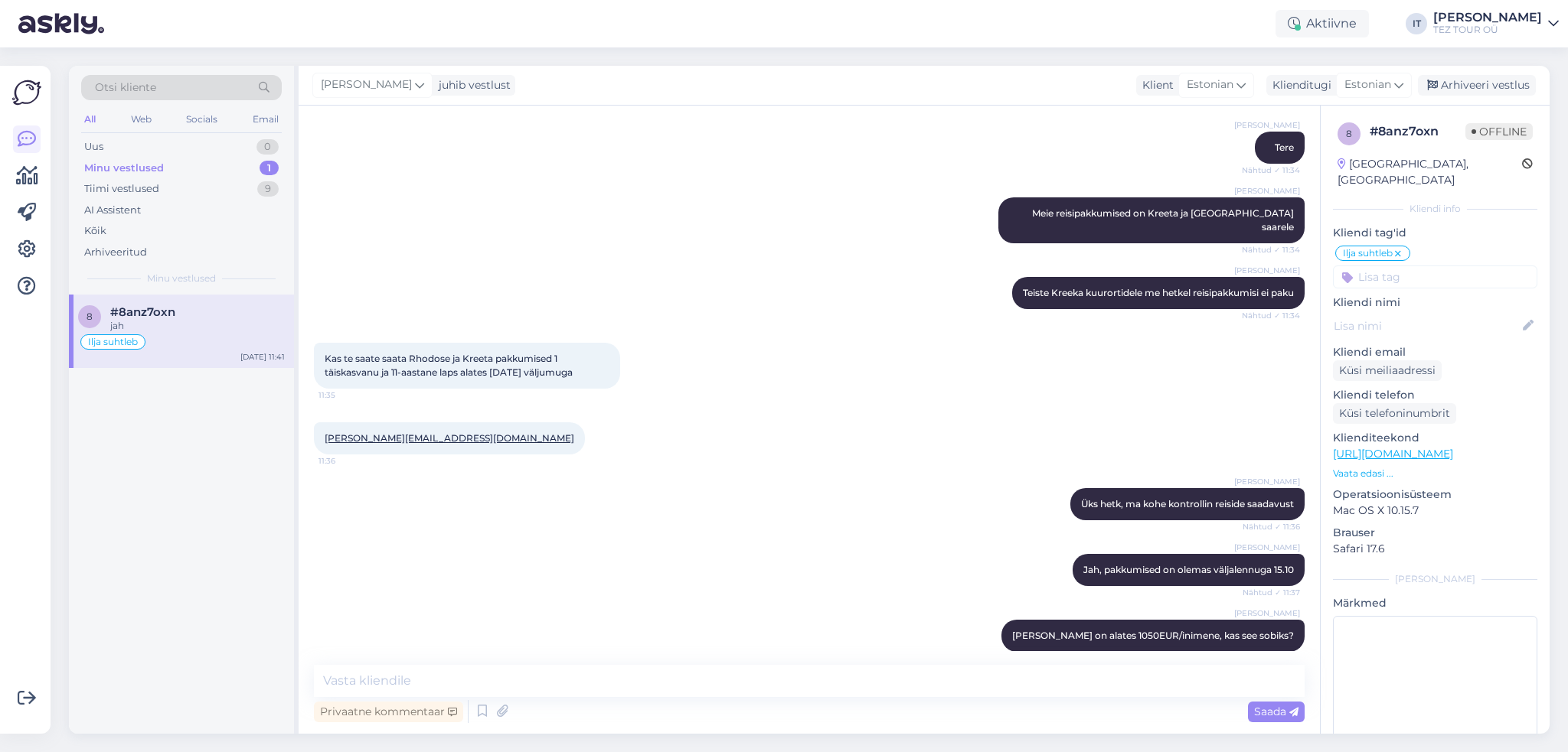
scroll to position [236, 0]
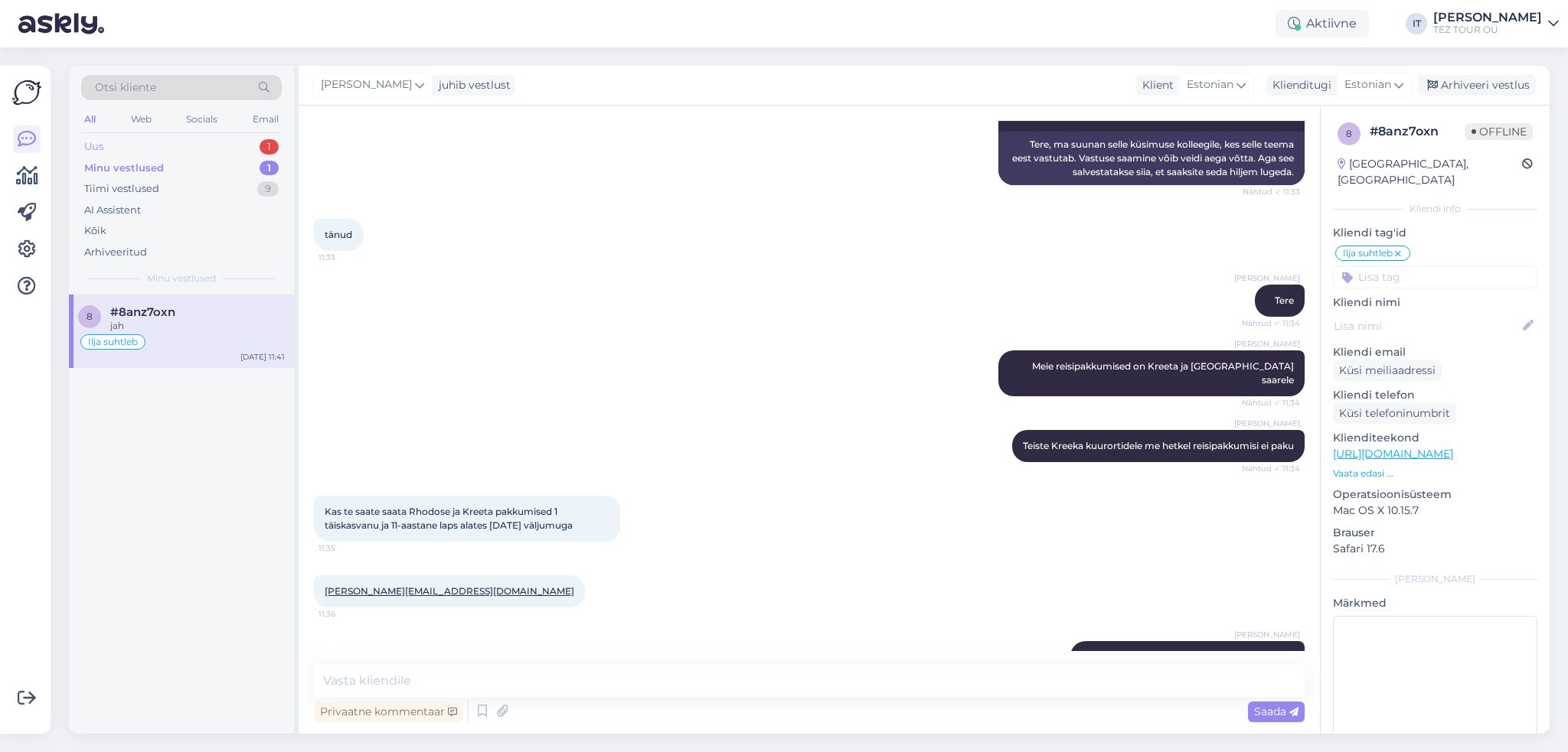
click at [202, 146] on div "Uus 1" at bounding box center [181, 146] width 200 height 21
click at [190, 342] on div "Hello, I am routing this question to the colleague who is responsible for this …" at bounding box center [196, 332] width 174 height 28
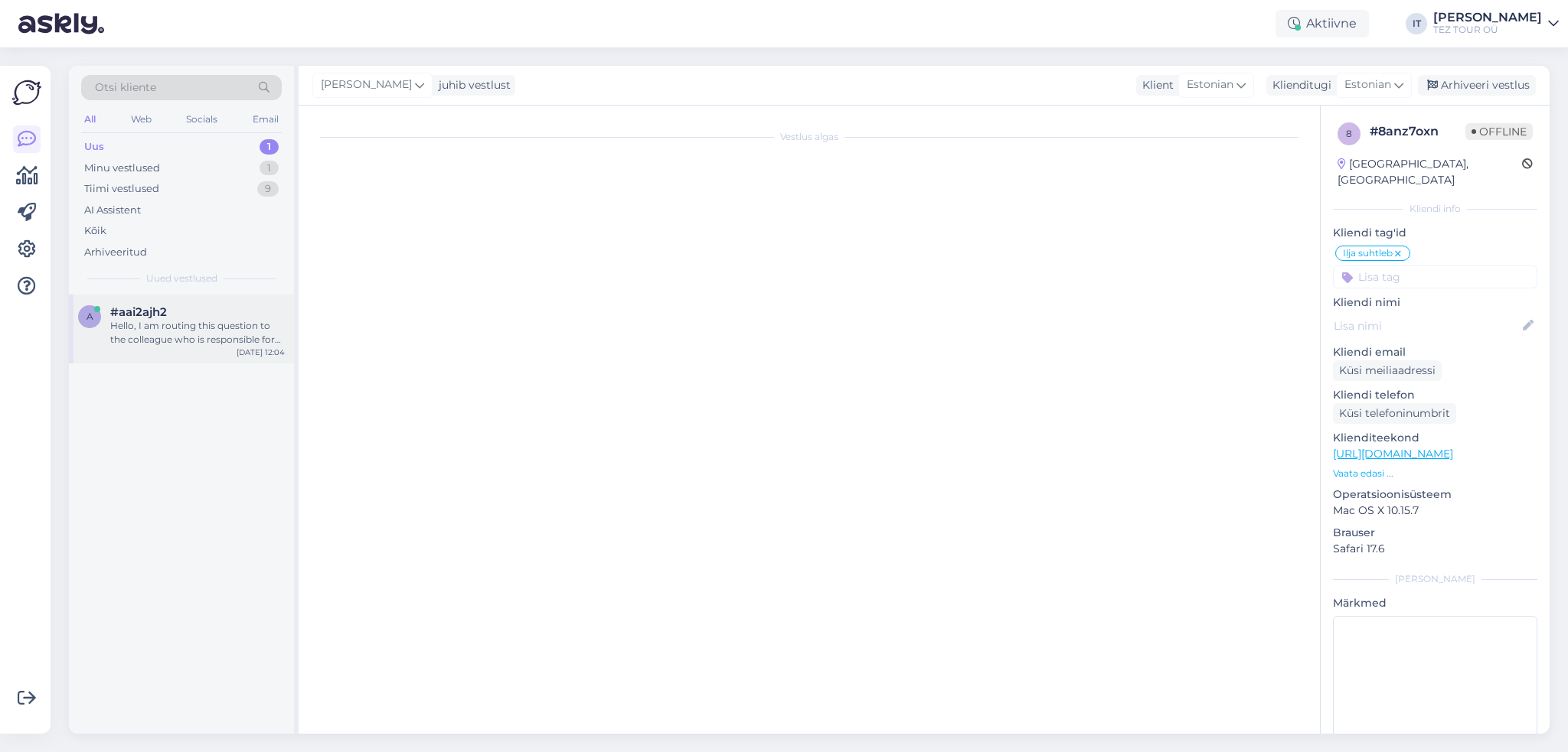
scroll to position [0, 0]
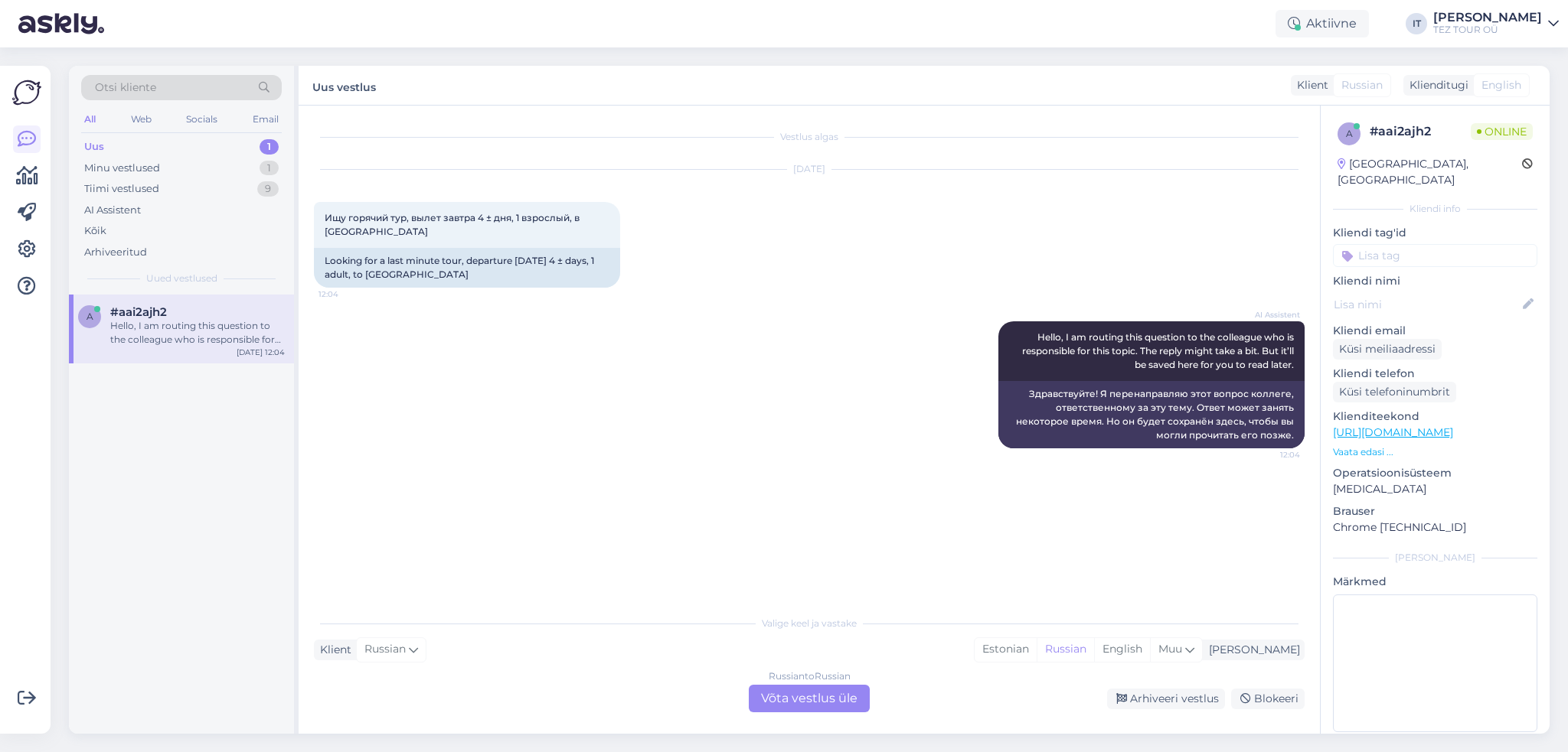
click at [825, 707] on div "Russian to Russian Võta vestlus üle" at bounding box center [809, 698] width 121 height 28
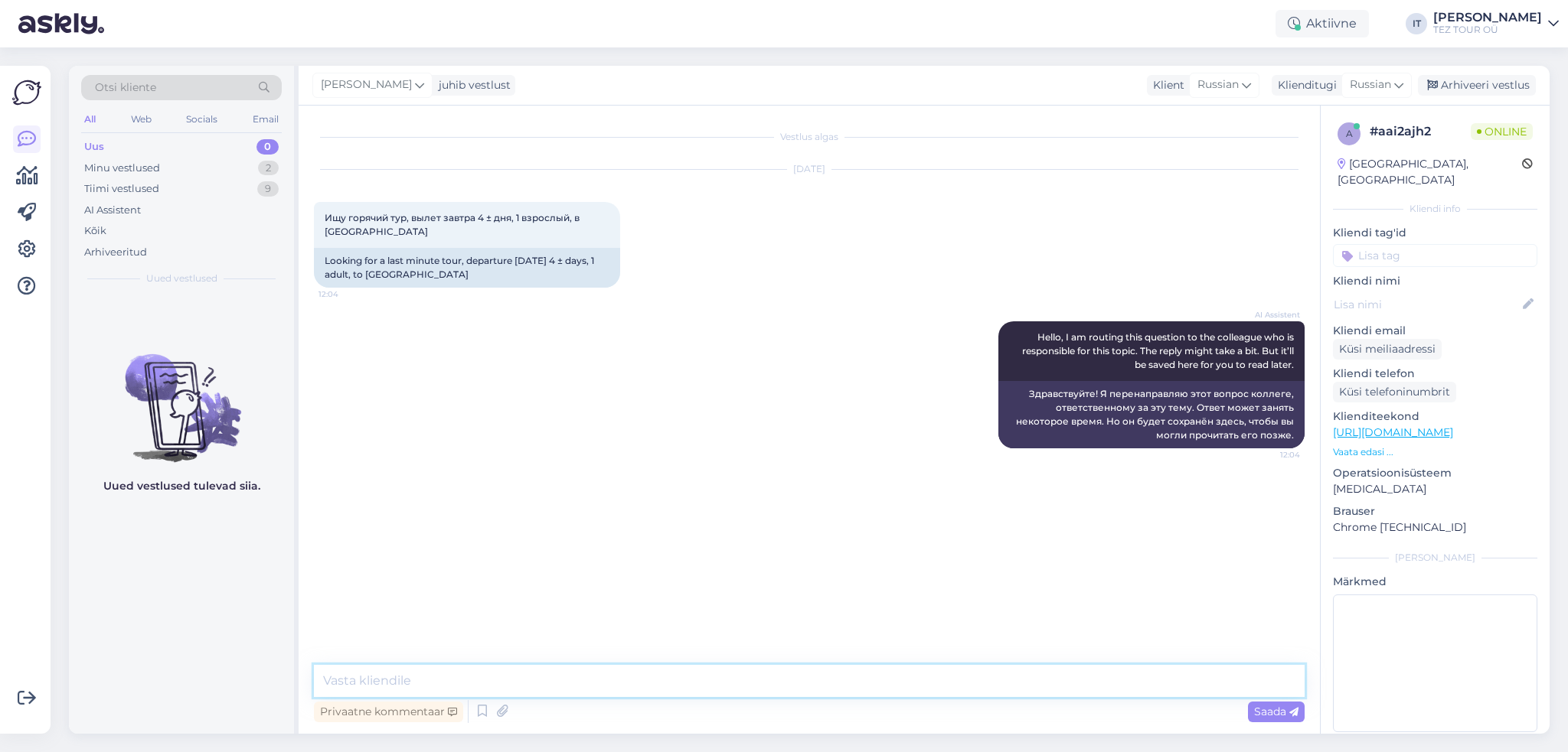
click at [656, 677] on textarea at bounding box center [809, 681] width 991 height 32
click at [535, 677] on textarea at bounding box center [809, 681] width 991 height 32
type textarea "Здравствуйте"
click at [603, 679] on textarea "За один день вряд ли кто-то подтвердит отель [PERSON_NAME]." at bounding box center [809, 681] width 991 height 32
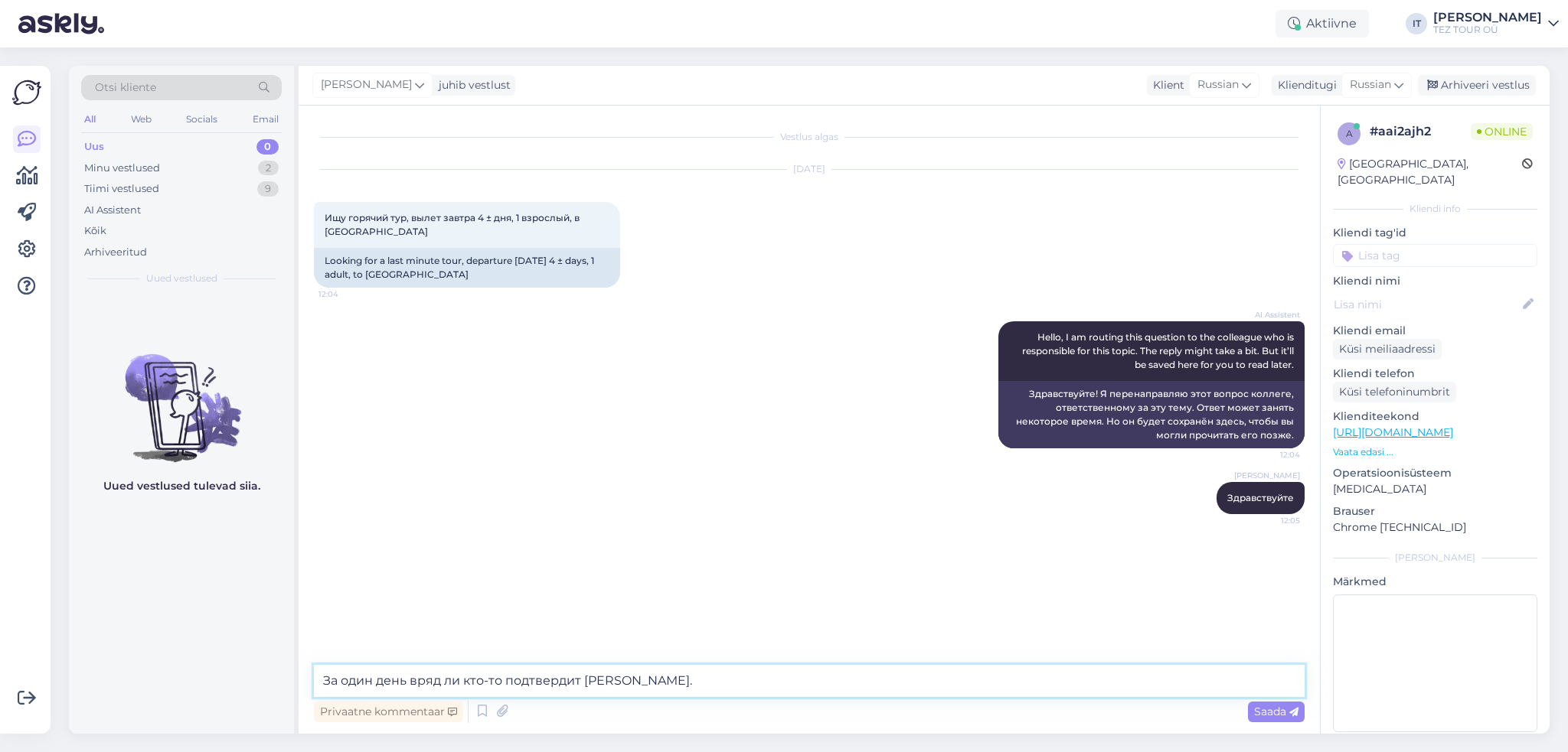
click at [603, 679] on textarea "За один день вряд ли кто-то подтвердит [PERSON_NAME]." at bounding box center [809, 681] width 991 height 32
drag, startPoint x: 502, startPoint y: 677, endPoint x: 463, endPoint y: 679, distance: 39.1
click at [463, 679] on textarea "За один день вряд ли кто-то подтвердит ." at bounding box center [809, 681] width 991 height 32
click at [576, 683] on textarea "За один день вряд ли отель подтвердит ." at bounding box center [809, 681] width 991 height 32
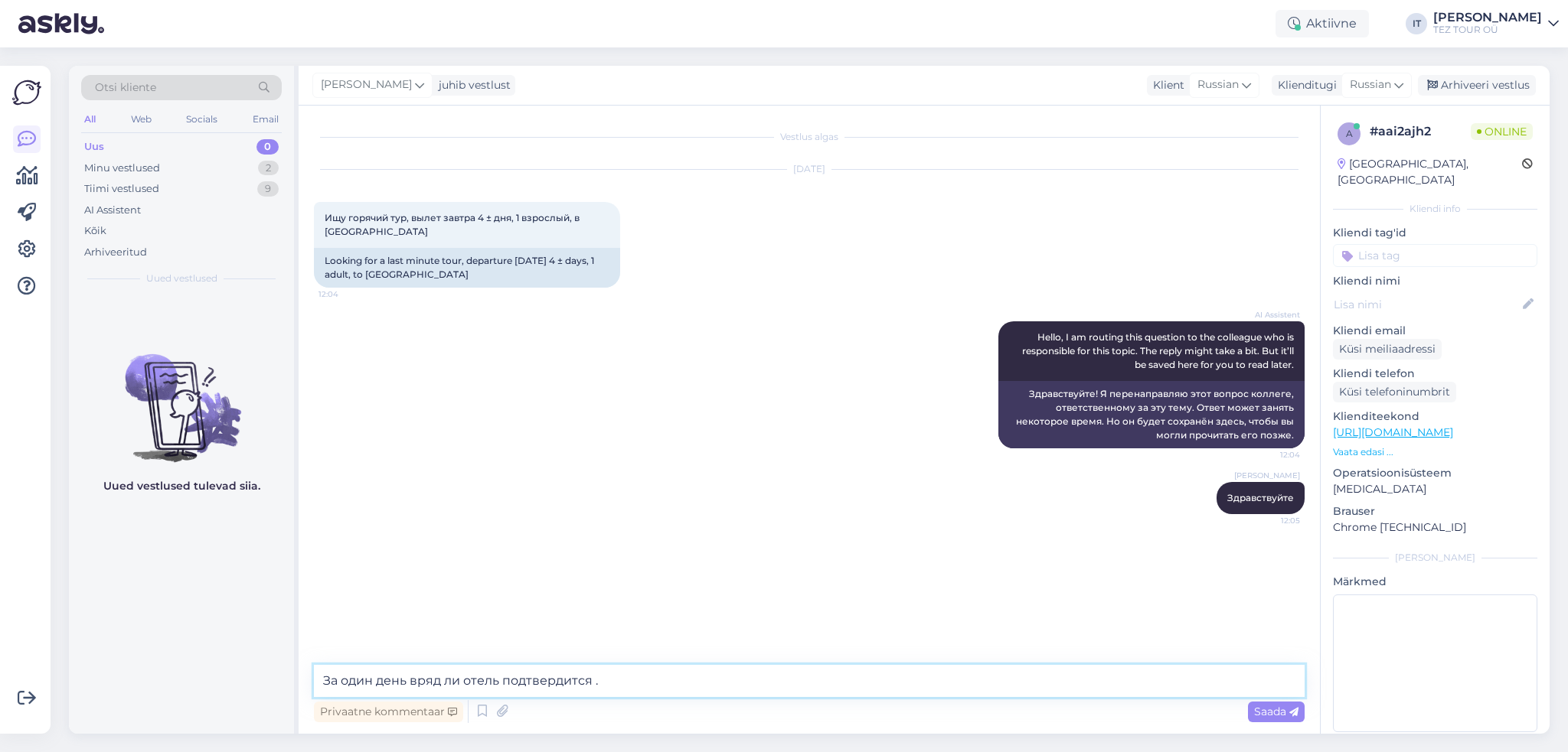
click at [659, 679] on textarea "За один день вряд ли отель подтвердится ." at bounding box center [809, 681] width 991 height 32
drag, startPoint x: 591, startPoint y: 683, endPoint x: 600, endPoint y: 685, distance: 9.2
click at [591, 683] on textarea "За один день вряд ли отель подтвердится ." at bounding box center [809, 681] width 991 height 32
click at [594, 682] on textarea "За один день вряд ли отель подтвердится ." at bounding box center [809, 681] width 991 height 32
type textarea "За один день вряд ли отель подтвердится."
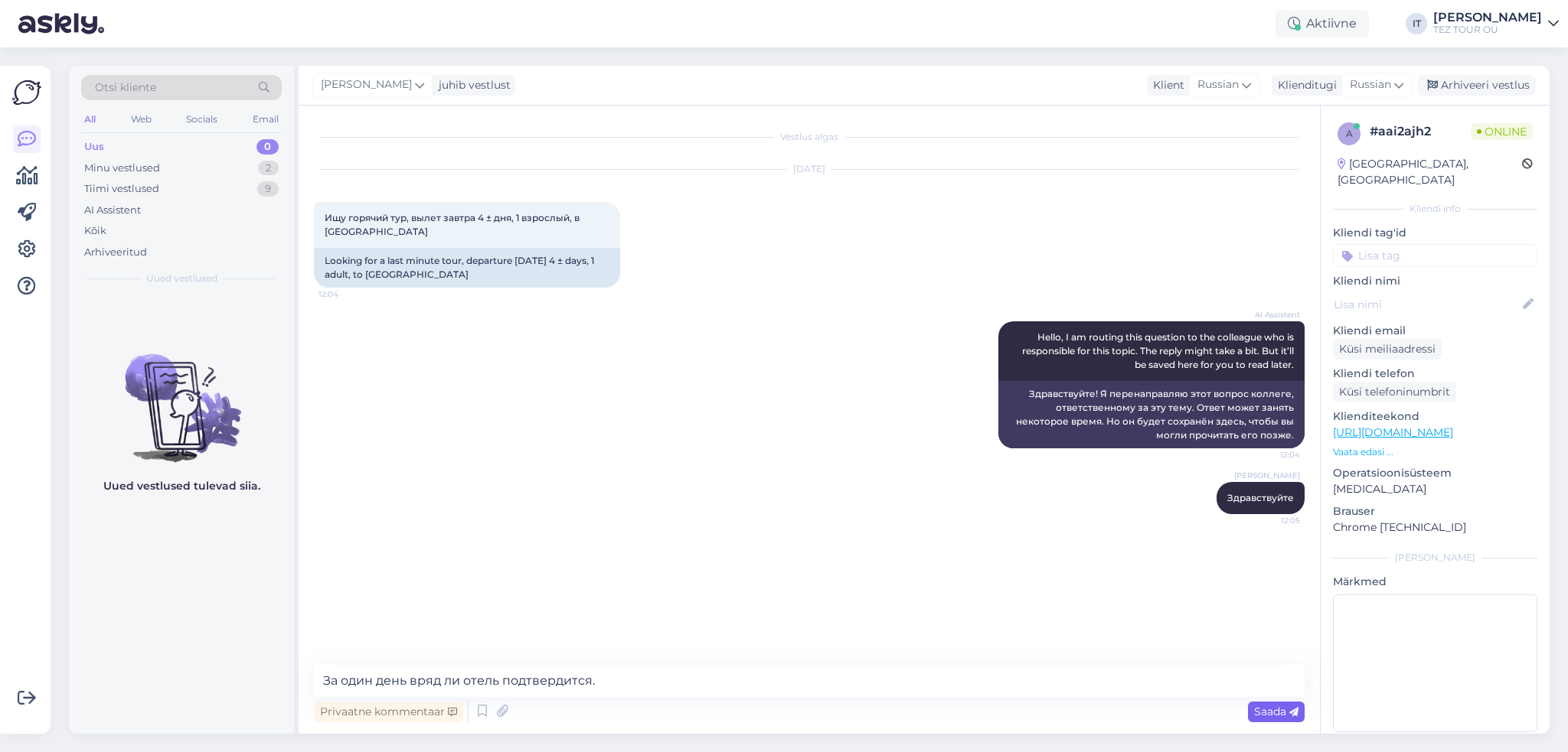
click at [1261, 713] on span "Saada" at bounding box center [1276, 712] width 44 height 13
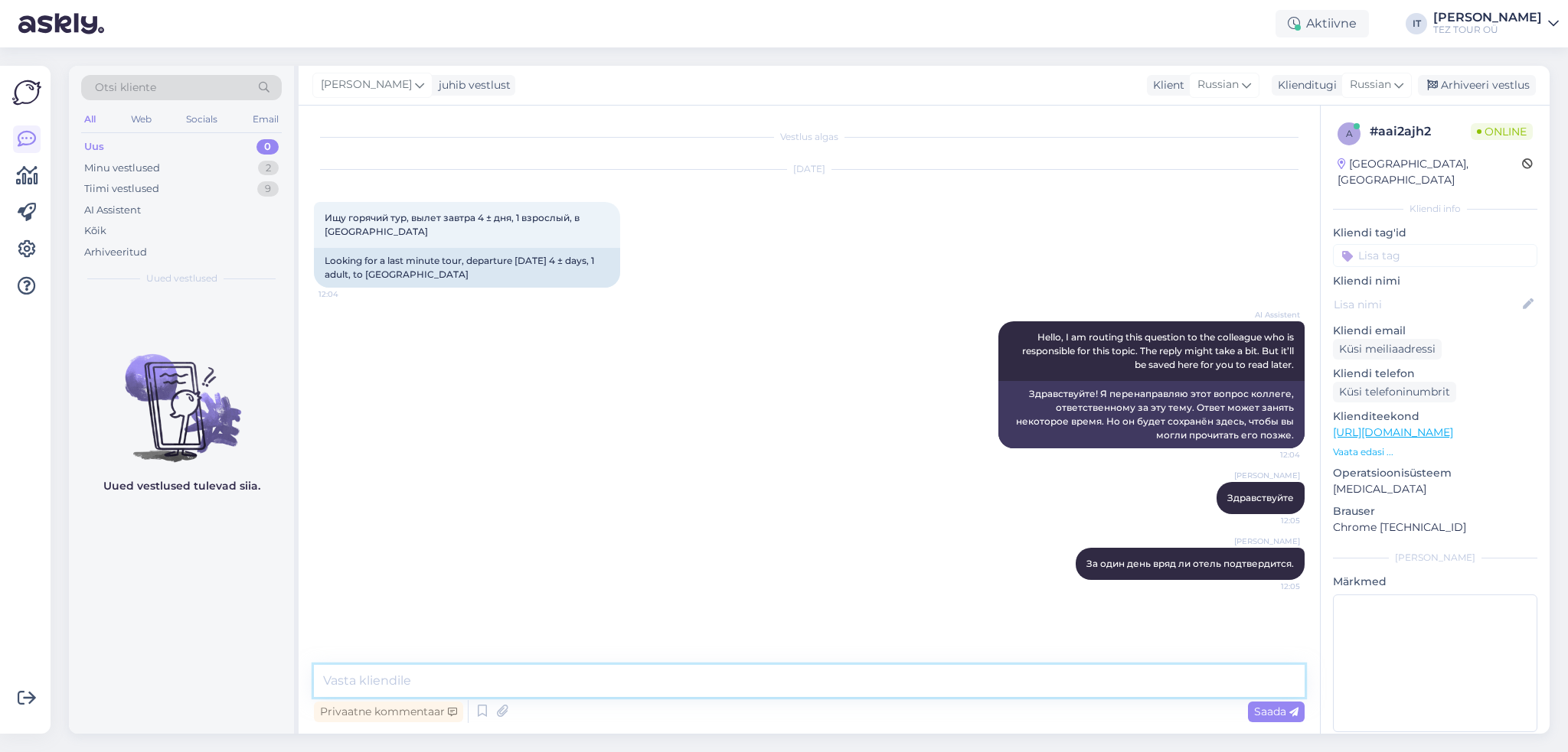
click at [536, 688] on textarea at bounding box center [809, 681] width 991 height 32
type textarea "Пришлите пожалуйста [PERSON_NAME] почту и я вышлю Вам предложения."
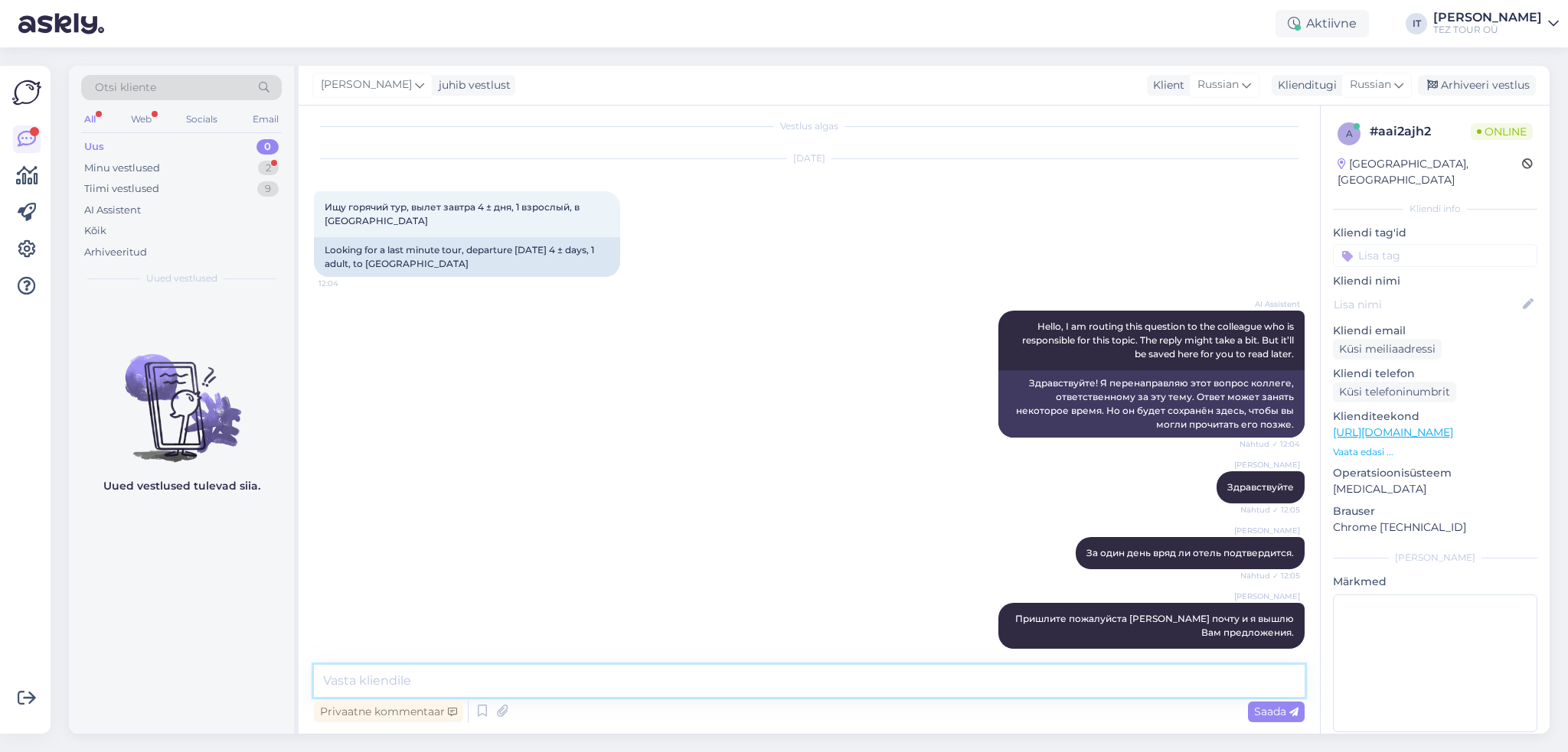
scroll to position [76, 0]
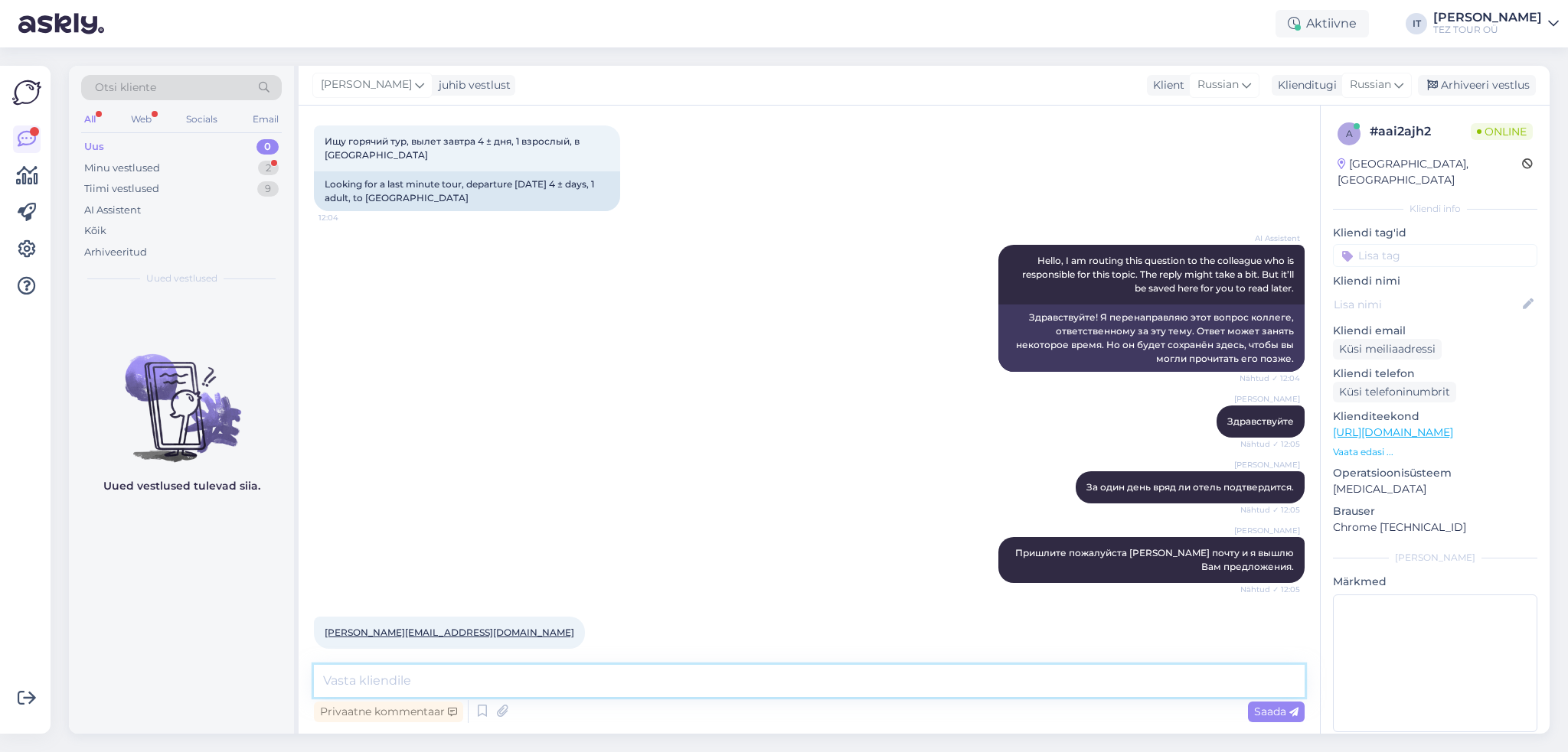
click at [551, 676] on textarea at bounding box center [809, 681] width 991 height 32
type textarea "Прислал предложения Вам на почту."
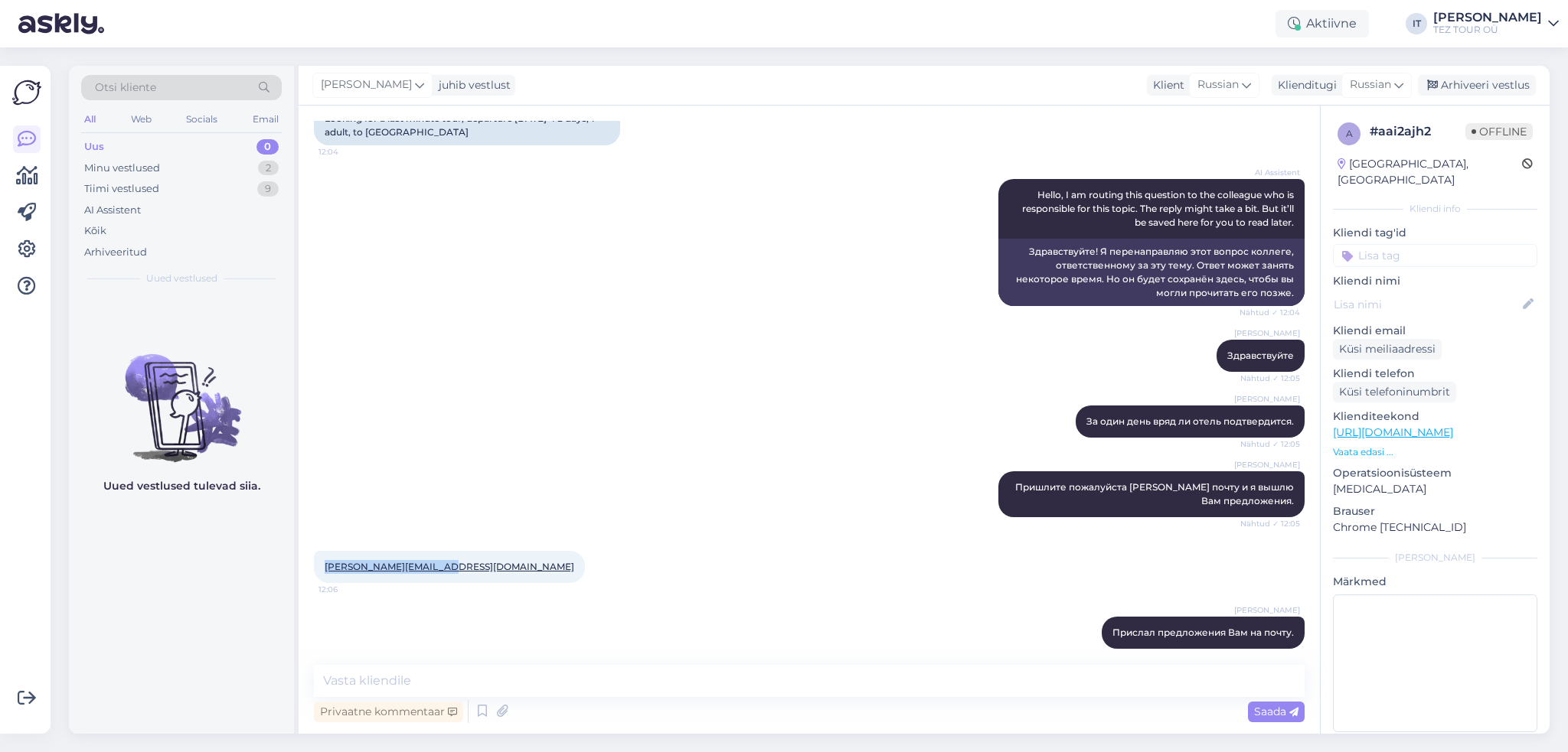
drag, startPoint x: 442, startPoint y: 551, endPoint x: 315, endPoint y: 551, distance: 127.0
click at [315, 551] on div "[PERSON_NAME][EMAIL_ADDRESS][DOMAIN_NAME] 12:06" at bounding box center [449, 566] width 271 height 32
copy link "[PERSON_NAME][EMAIL_ADDRESS][DOMAIN_NAME]"
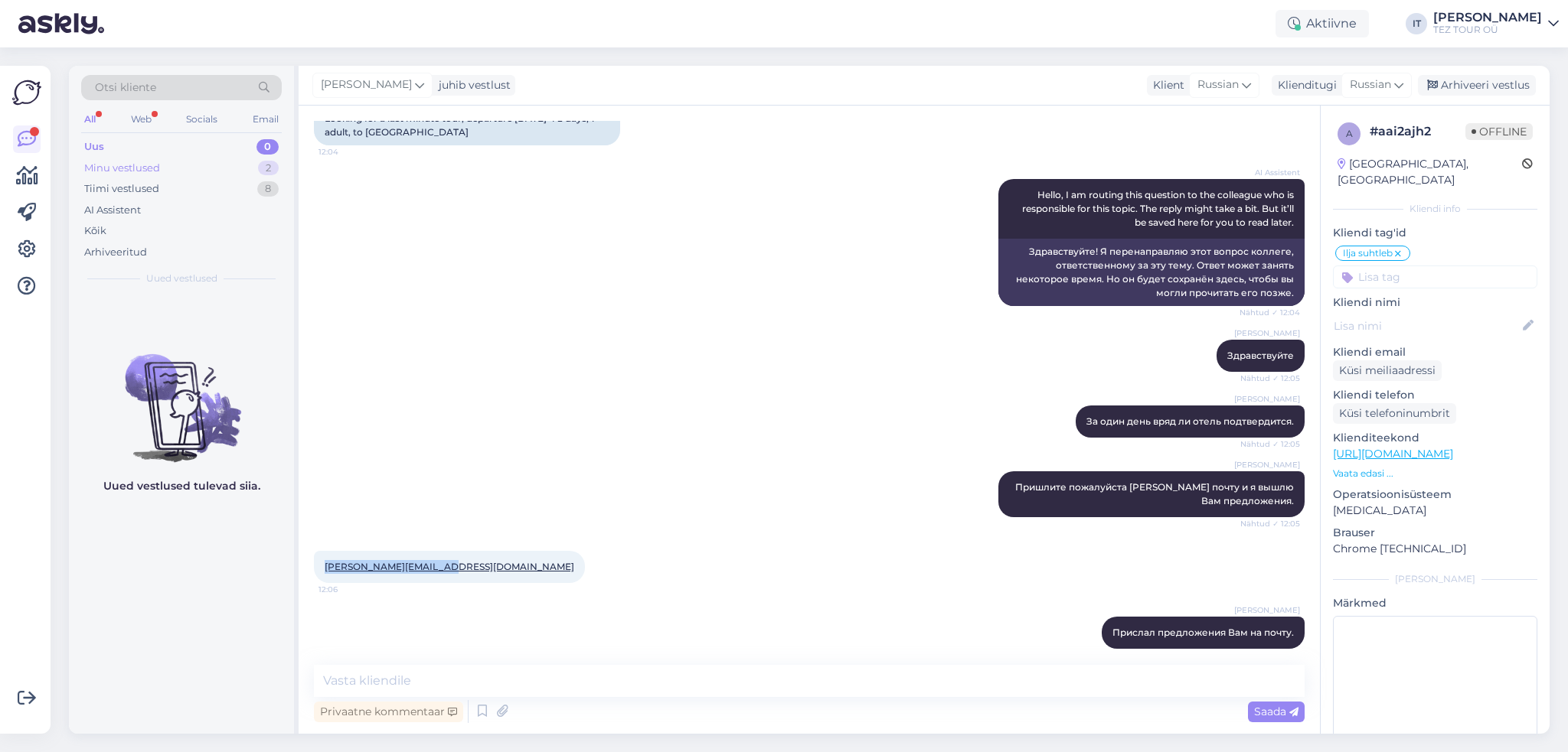
click at [265, 166] on div "2" at bounding box center [268, 169] width 20 height 15
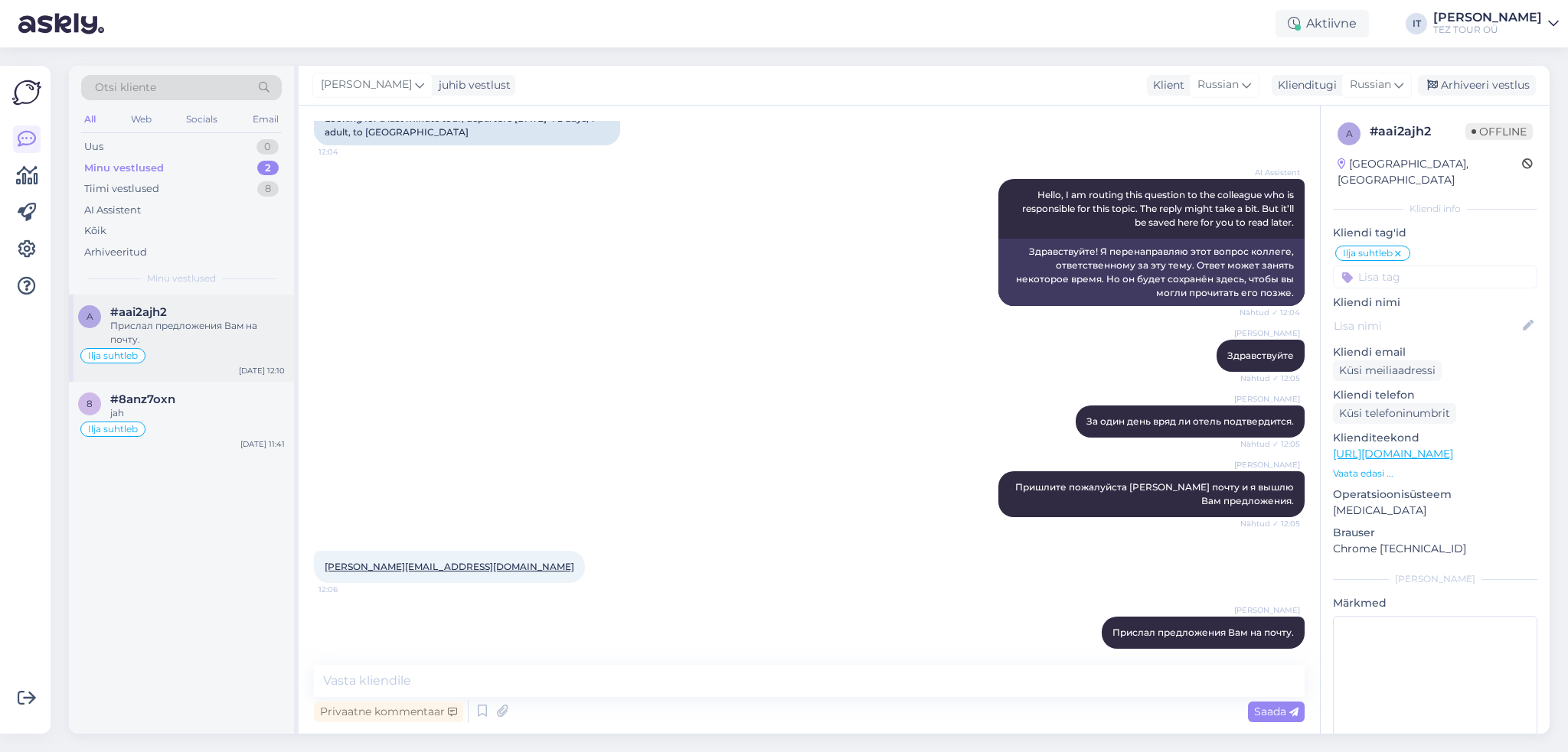
click at [245, 356] on div "Ilja suhtleb" at bounding box center [181, 355] width 207 height 18
click at [1495, 72] on div "[PERSON_NAME] juhib vestlust Klient [DEMOGRAPHIC_DATA] Klienditugi Russian Arhi…" at bounding box center [924, 85] width 1251 height 39
click at [1495, 81] on div "Arhiveeri vestlus" at bounding box center [1477, 85] width 118 height 20
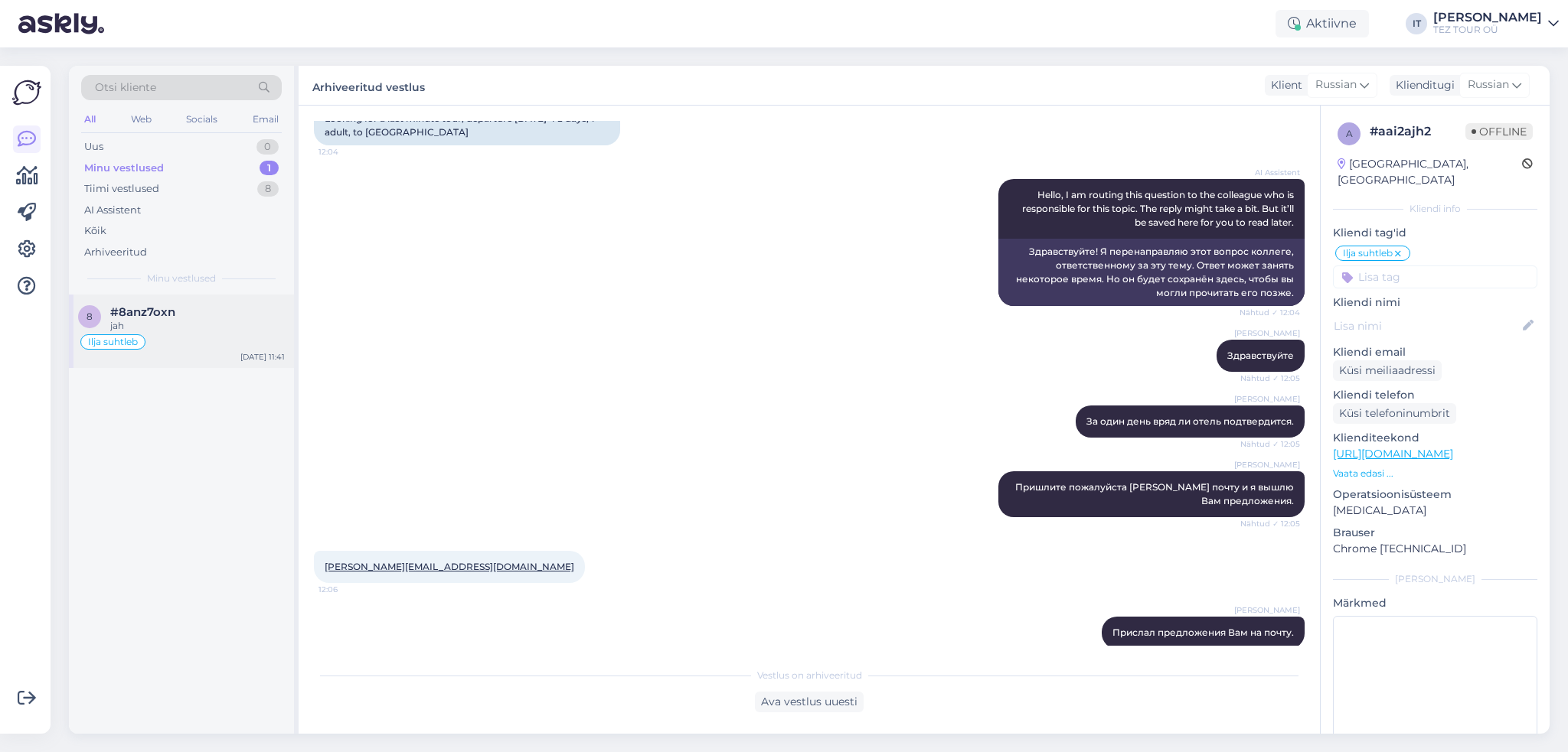
click at [225, 341] on div "Ilja suhtleb" at bounding box center [181, 342] width 207 height 18
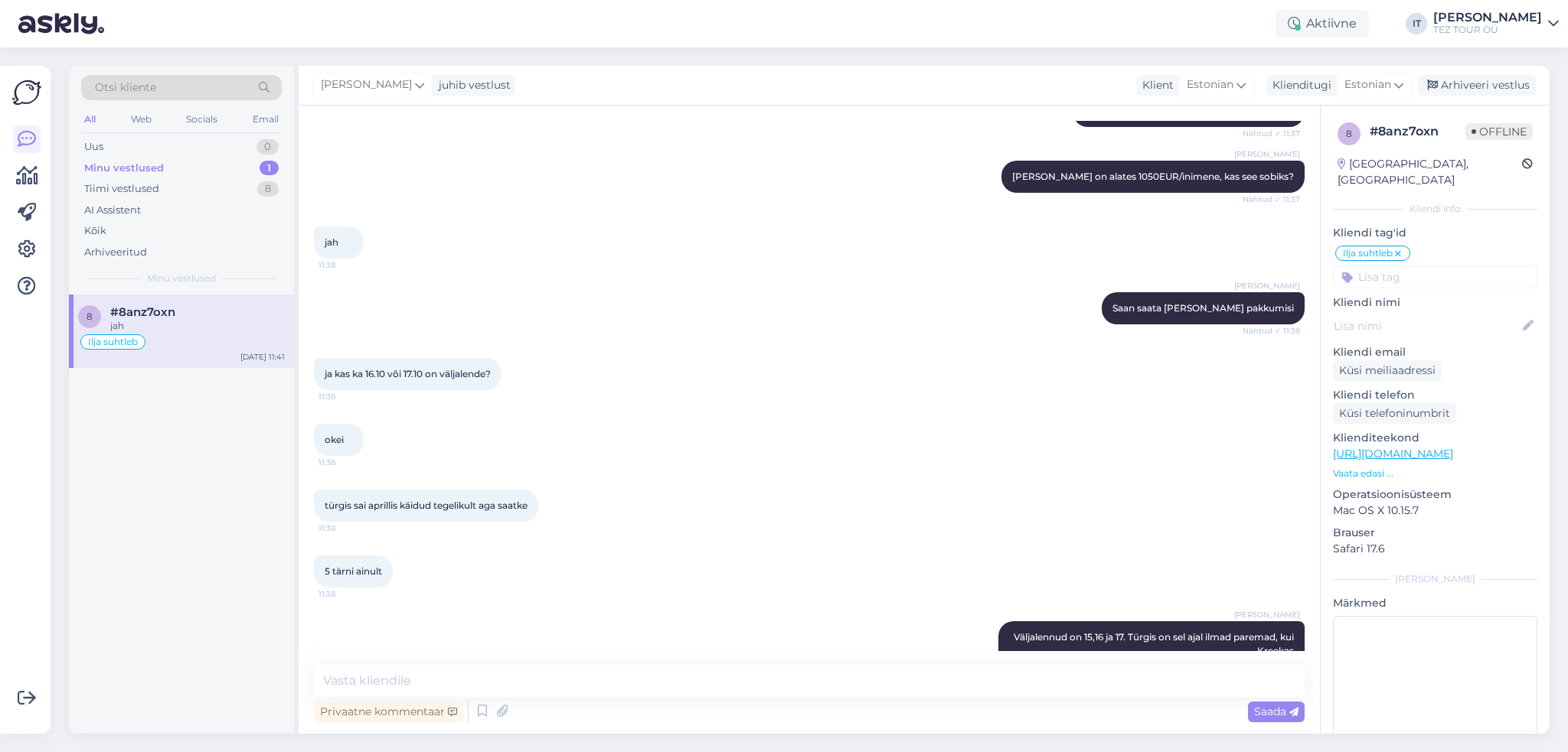
scroll to position [1077, 0]
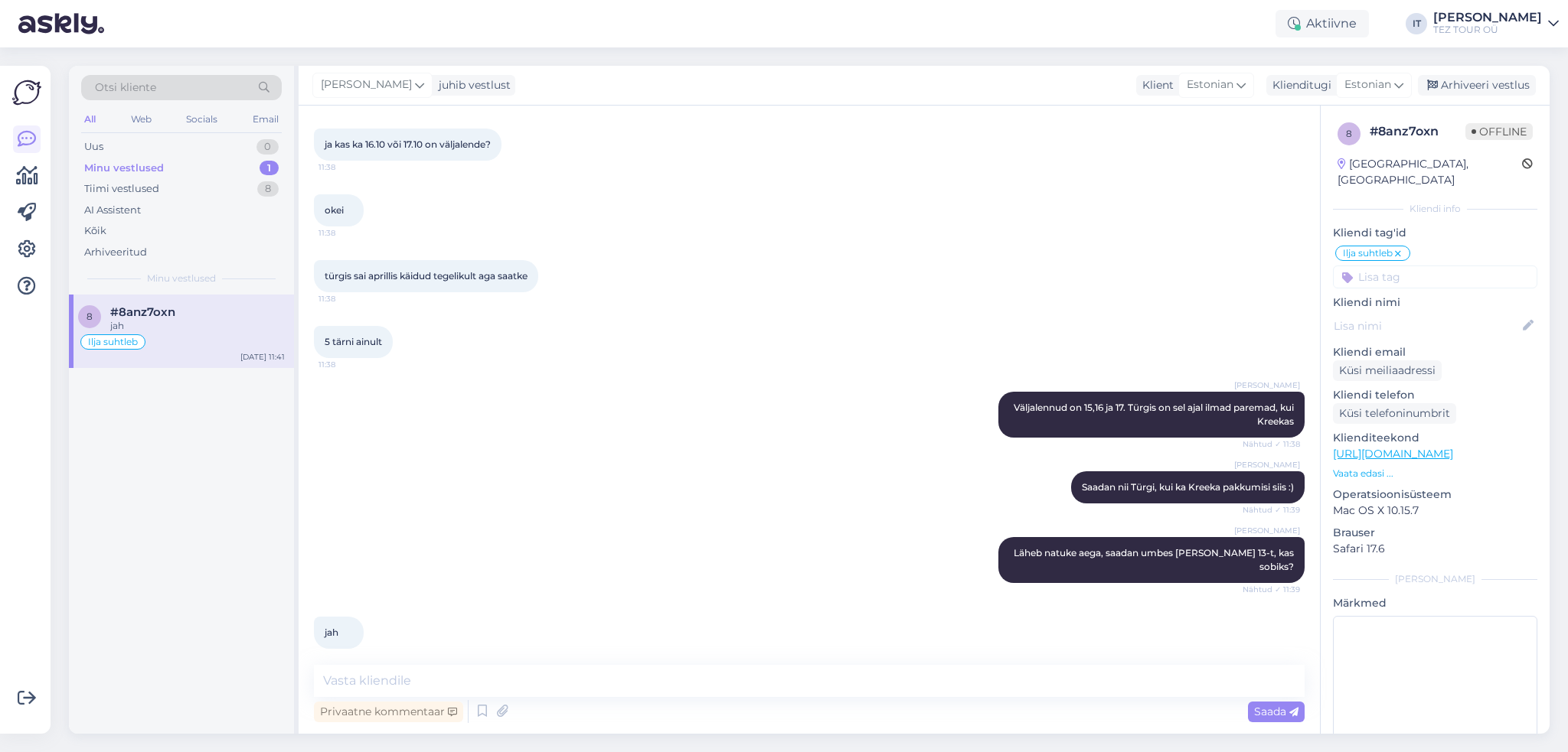
click at [839, 657] on div "Vestlus algas [DATE] Tere! Kas te pakute Kreekasse paketti Hotel Potidea Palace…" at bounding box center [809, 420] width 1021 height 629
click at [756, 688] on textarea at bounding box center [809, 681] width 991 height 32
click at [1130, 688] on textarea at bounding box center [809, 681] width 991 height 32
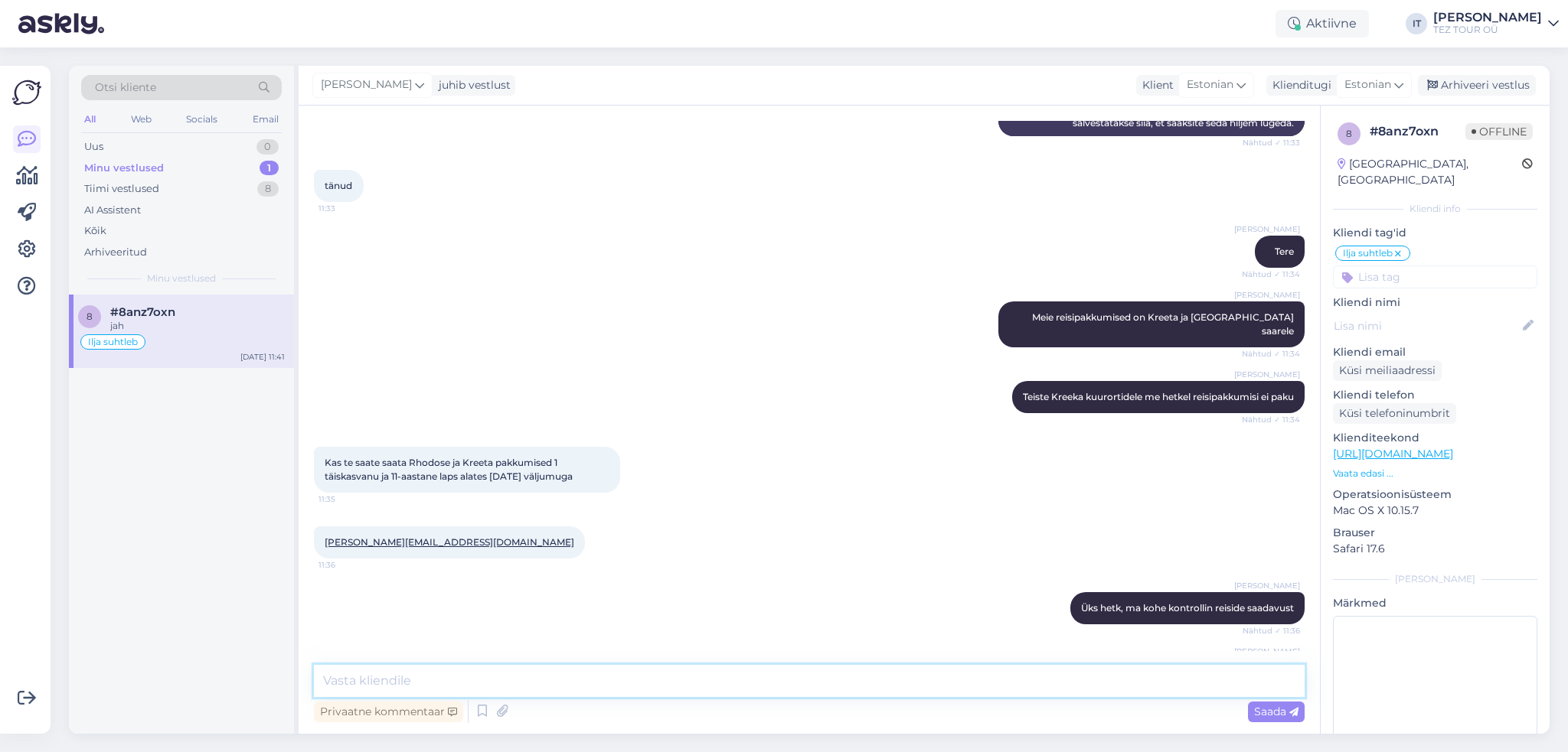
scroll to position [312, 0]
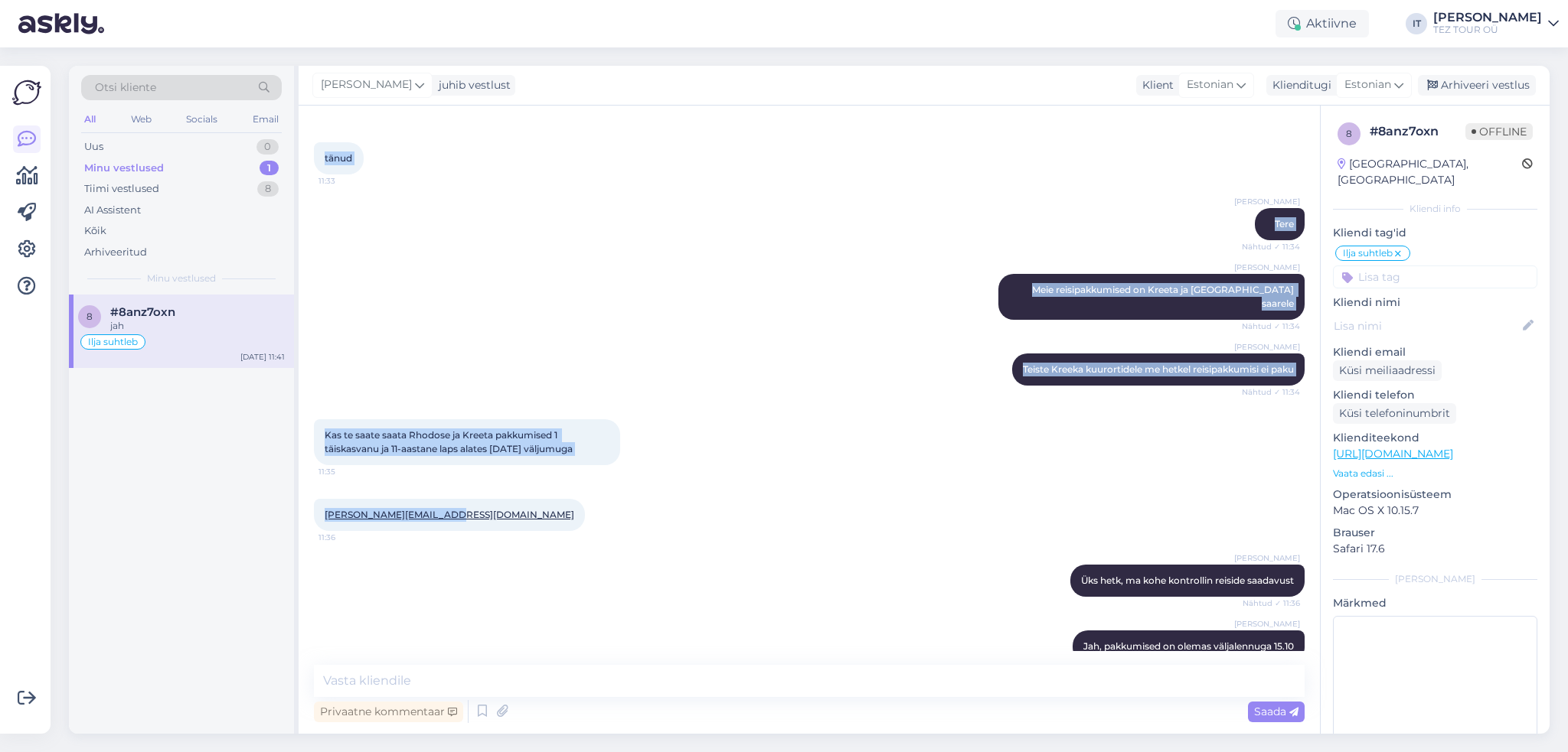
drag, startPoint x: 450, startPoint y: 503, endPoint x: 398, endPoint y: 498, distance: 52.2
click at [287, 498] on div "Otsi kliente All Web Socials Email Uus 0 Minu vestlused 1 Tiimi vestlused 8 AI …" at bounding box center [809, 400] width 1480 height 668
click at [544, 505] on div "[PERSON_NAME][EMAIL_ADDRESS][DOMAIN_NAME] 11:36" at bounding box center [809, 515] width 991 height 65
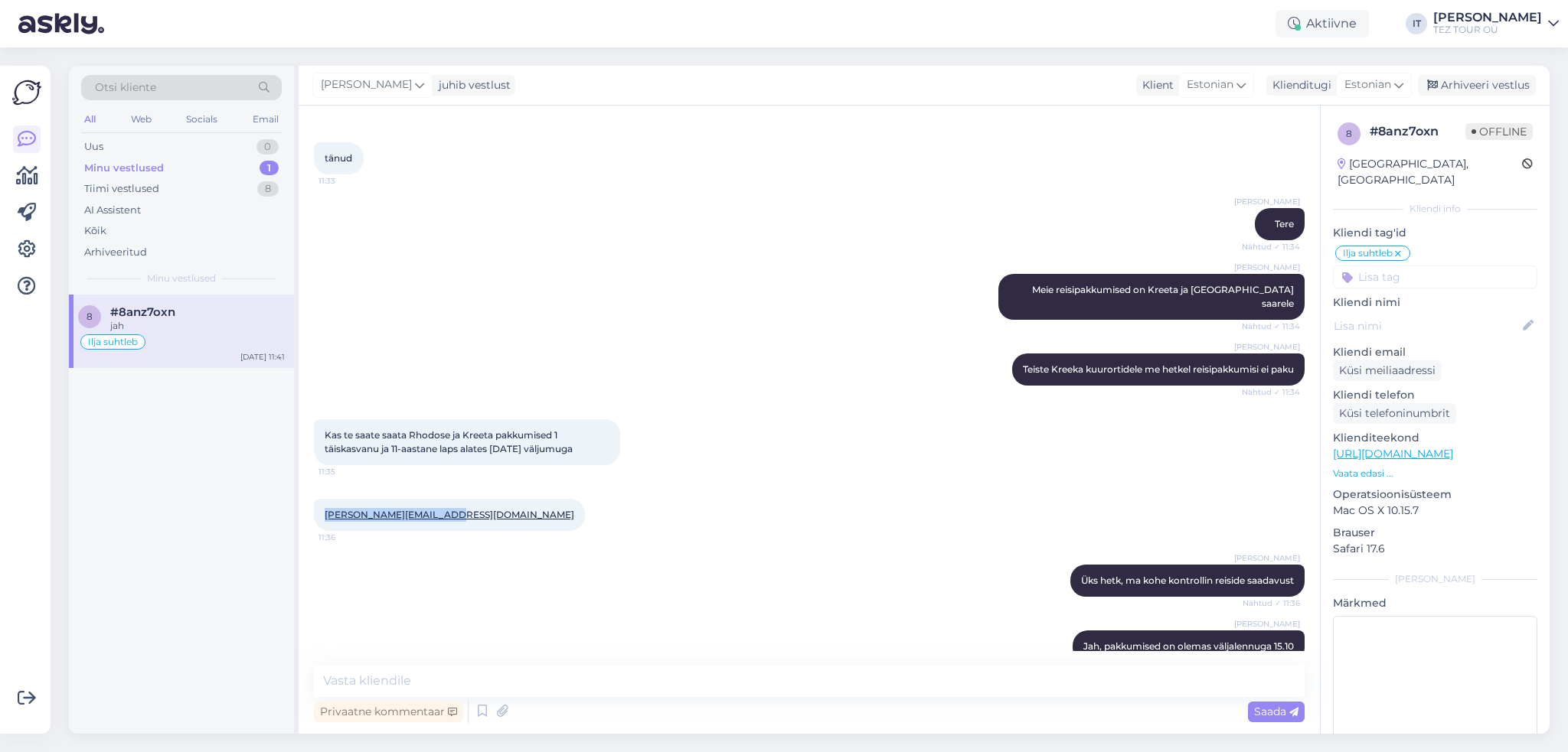
drag, startPoint x: 454, startPoint y: 500, endPoint x: 322, endPoint y: 502, distance: 132.0
click at [322, 502] on div "[PERSON_NAME][EMAIL_ADDRESS][DOMAIN_NAME] 11:36" at bounding box center [449, 514] width 271 height 32
copy link "[PERSON_NAME][EMAIL_ADDRESS][DOMAIN_NAME]"
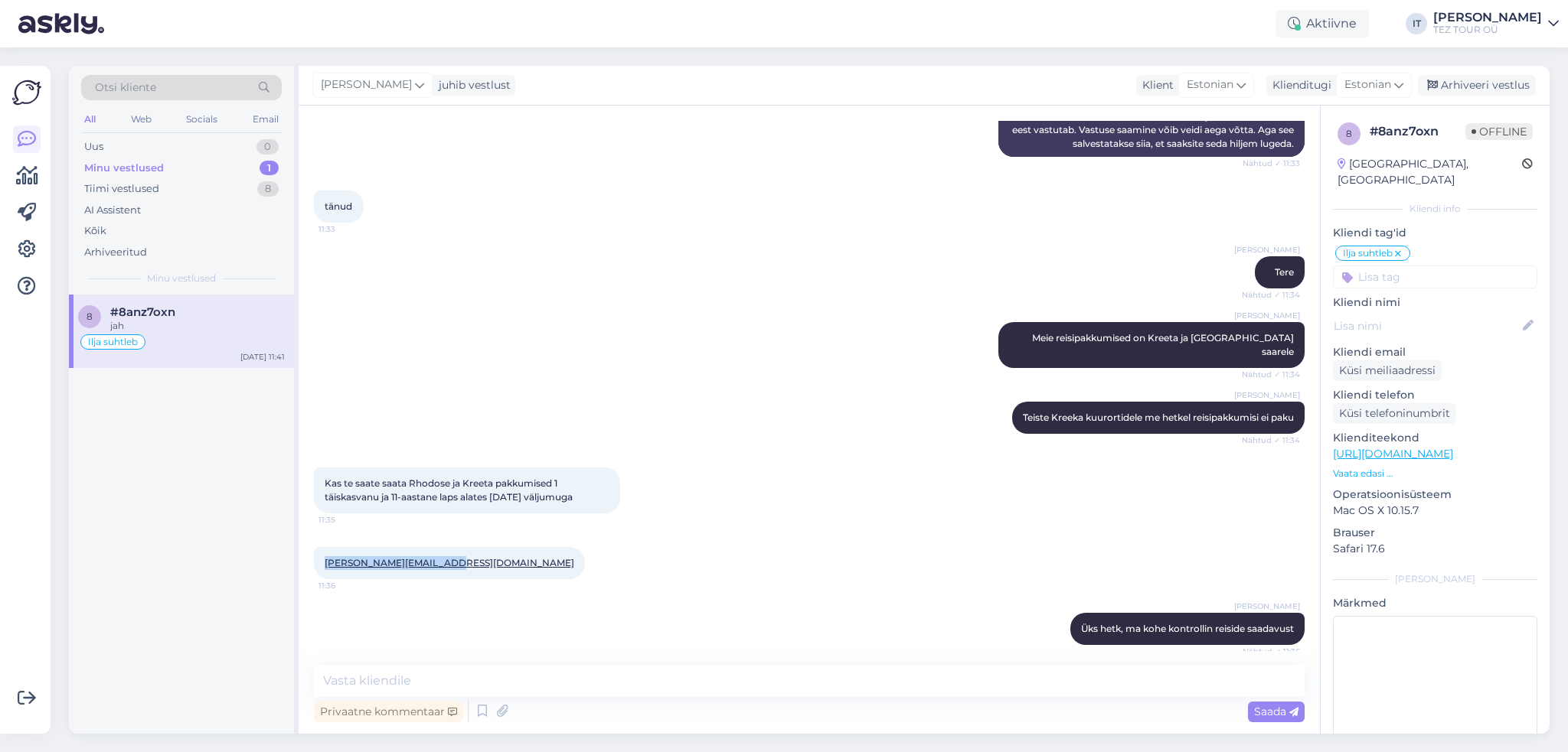
scroll to position [236, 0]
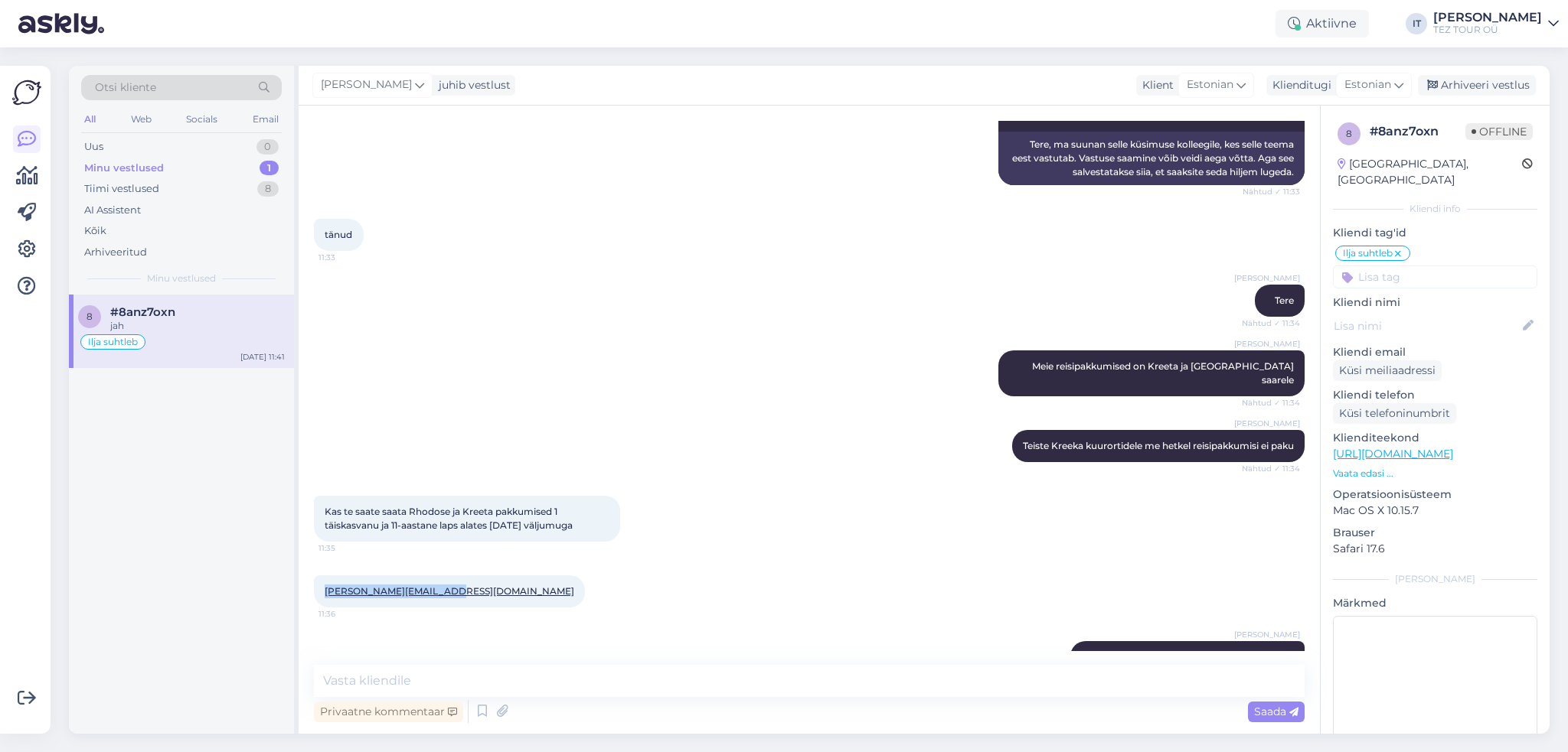
copy link "[PERSON_NAME][EMAIL_ADDRESS][DOMAIN_NAME]"
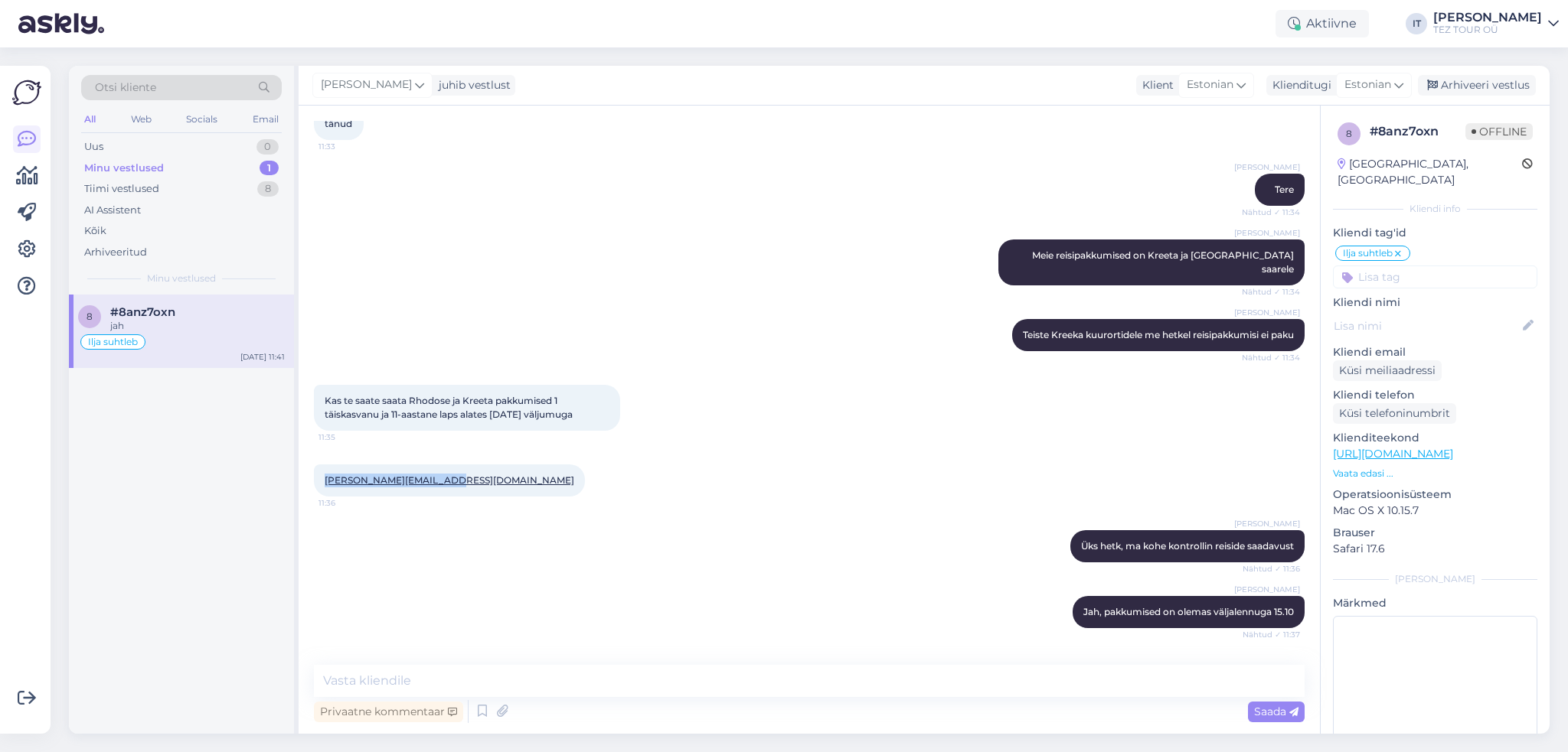
scroll to position [465, 0]
